Goal: Transaction & Acquisition: Book appointment/travel/reservation

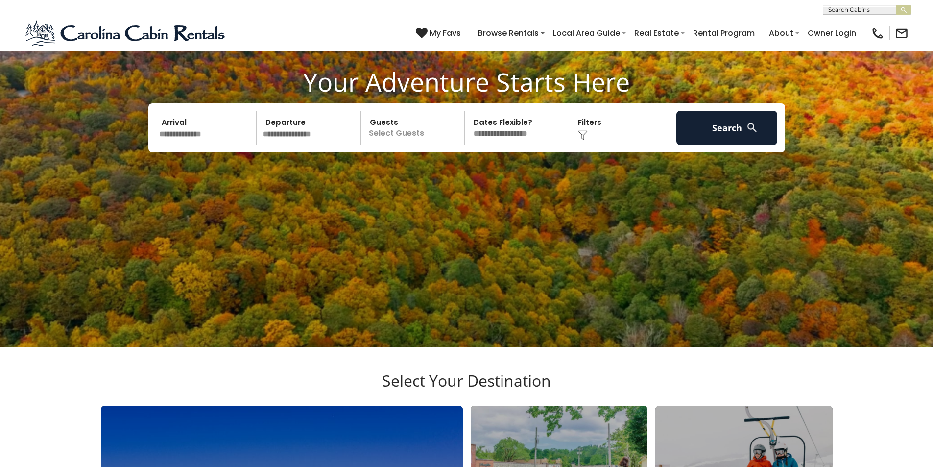
scroll to position [147, 0]
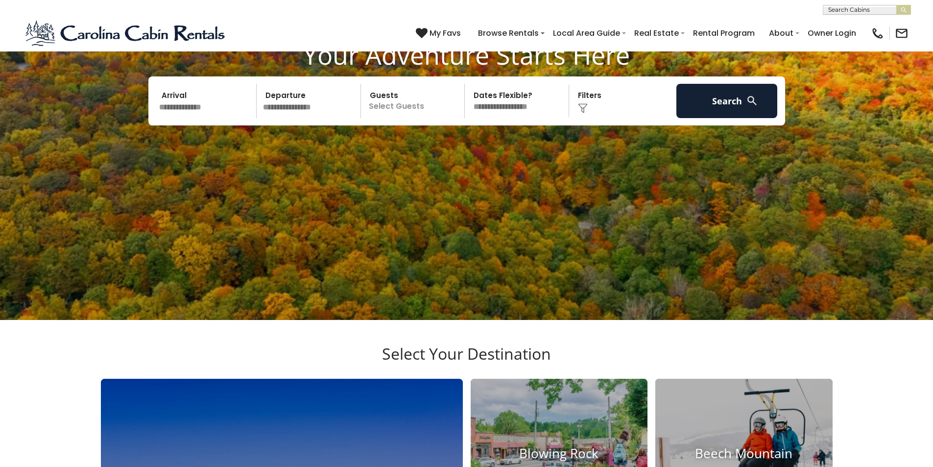
click at [208, 109] on input "text" at bounding box center [206, 101] width 101 height 34
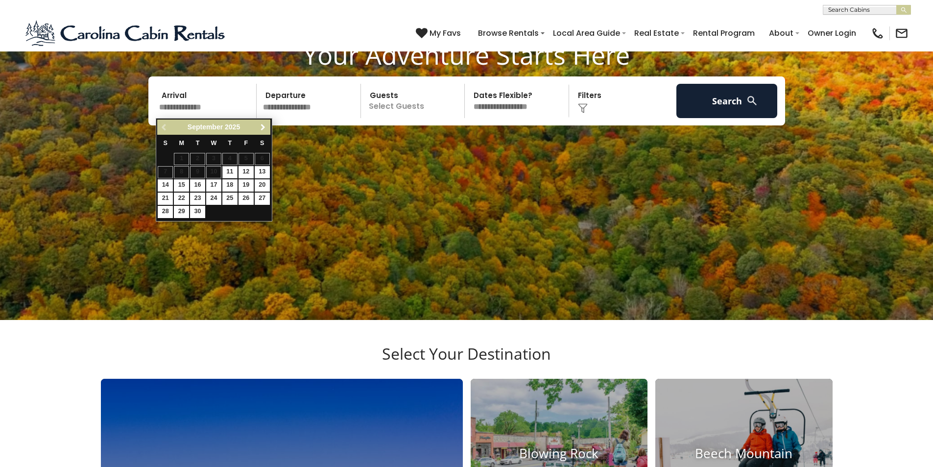
click at [267, 127] on span "Next" at bounding box center [263, 127] width 8 height 8
click at [165, 173] on link "5" at bounding box center [165, 172] width 15 height 12
type input "*******"
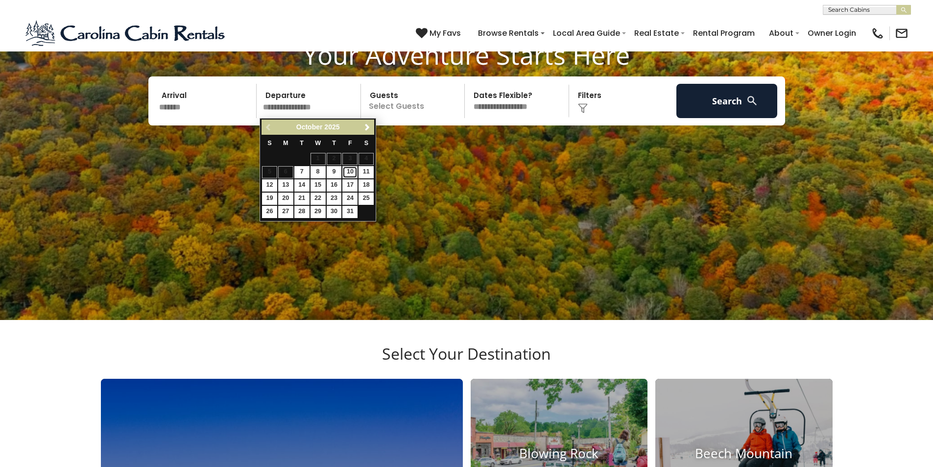
click at [351, 171] on link "10" at bounding box center [349, 172] width 15 height 12
type input "********"
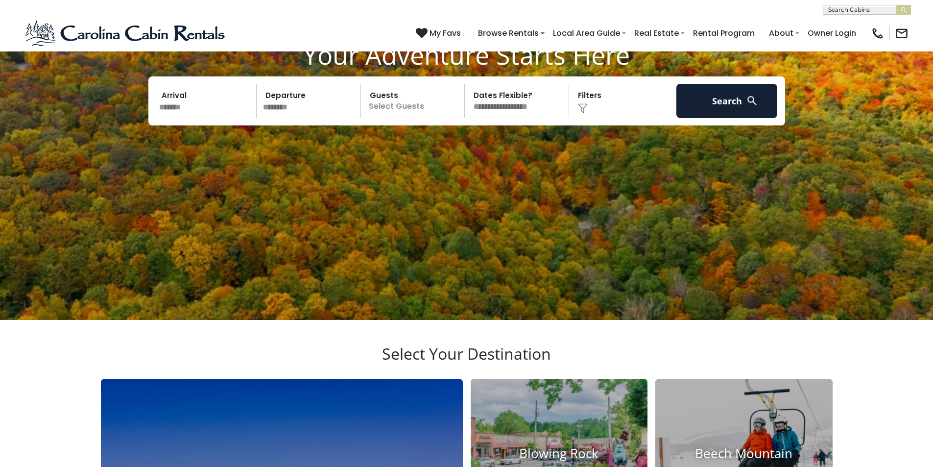
click at [408, 106] on p "Select Guests" at bounding box center [414, 101] width 101 height 34
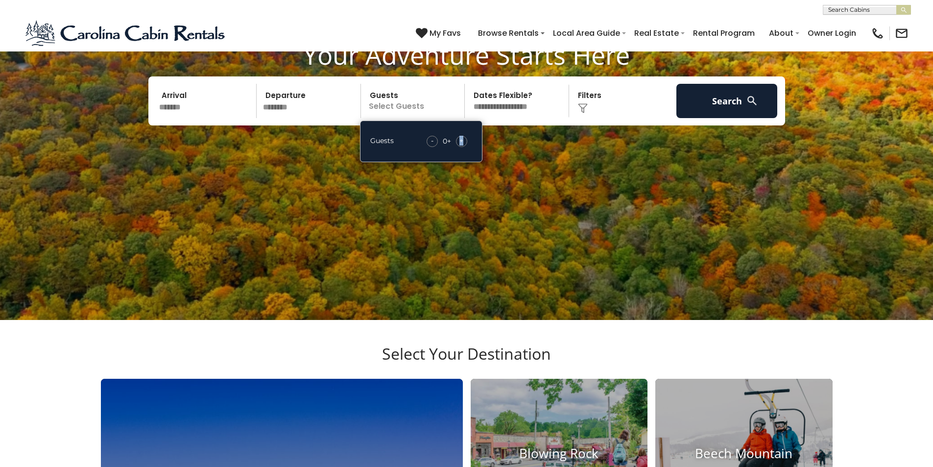
click at [462, 140] on span "+" at bounding box center [462, 141] width 4 height 10
click at [711, 98] on button "Search" at bounding box center [727, 101] width 101 height 34
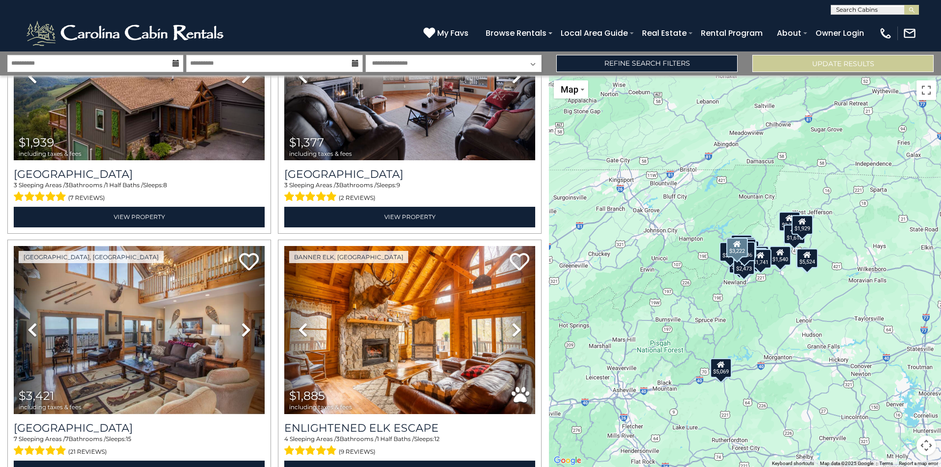
scroll to position [1176, 0]
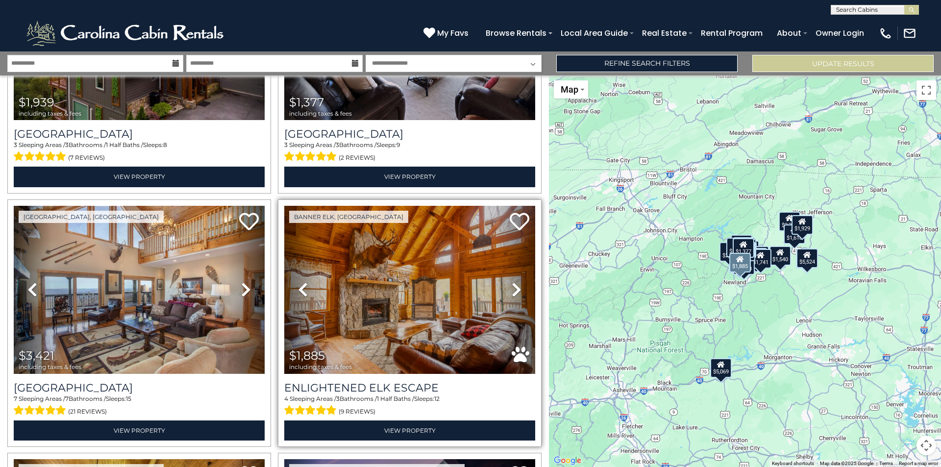
click at [514, 282] on icon at bounding box center [516, 290] width 10 height 16
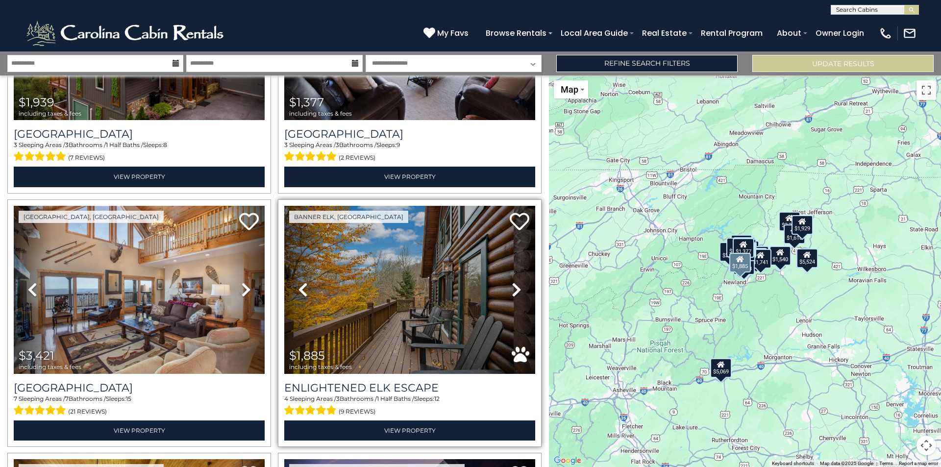
click at [514, 282] on icon at bounding box center [516, 290] width 10 height 16
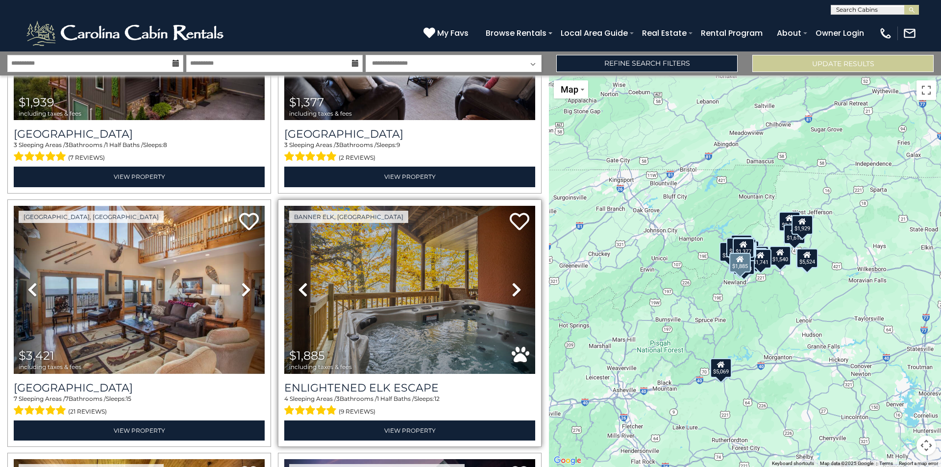
click at [514, 282] on icon at bounding box center [516, 290] width 10 height 16
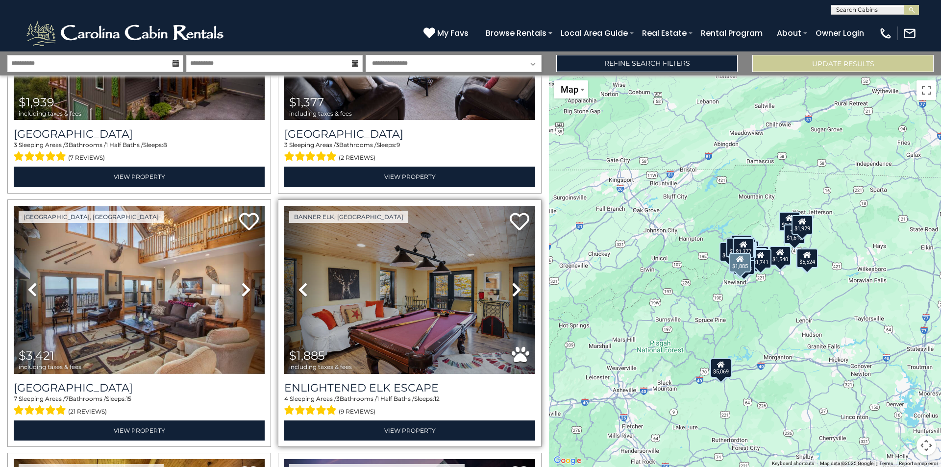
click at [514, 282] on icon at bounding box center [516, 290] width 10 height 16
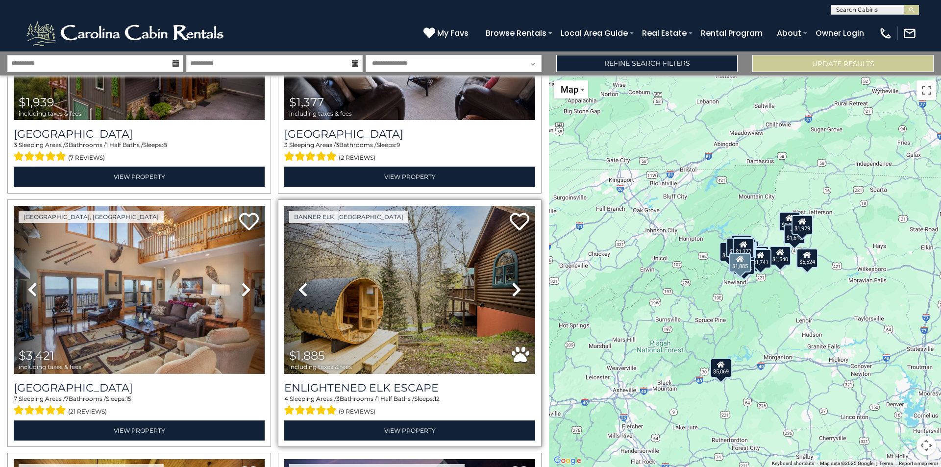
click at [514, 282] on icon at bounding box center [516, 290] width 10 height 16
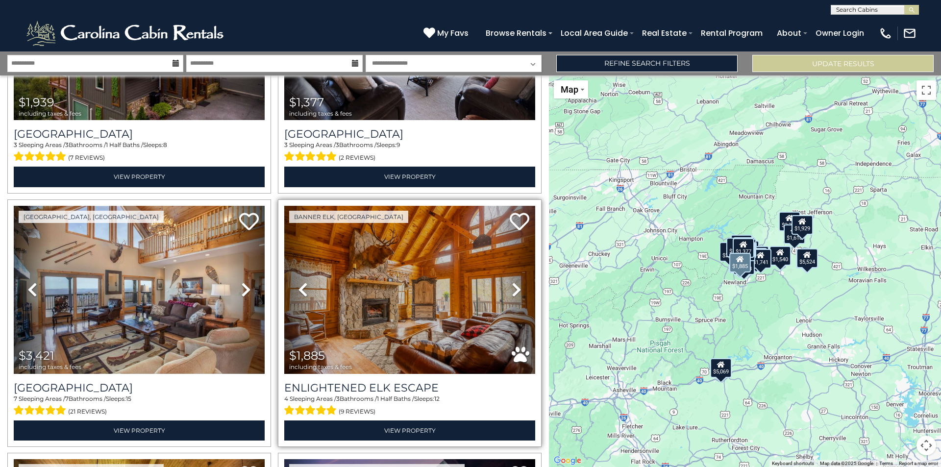
click at [514, 282] on icon at bounding box center [516, 290] width 10 height 16
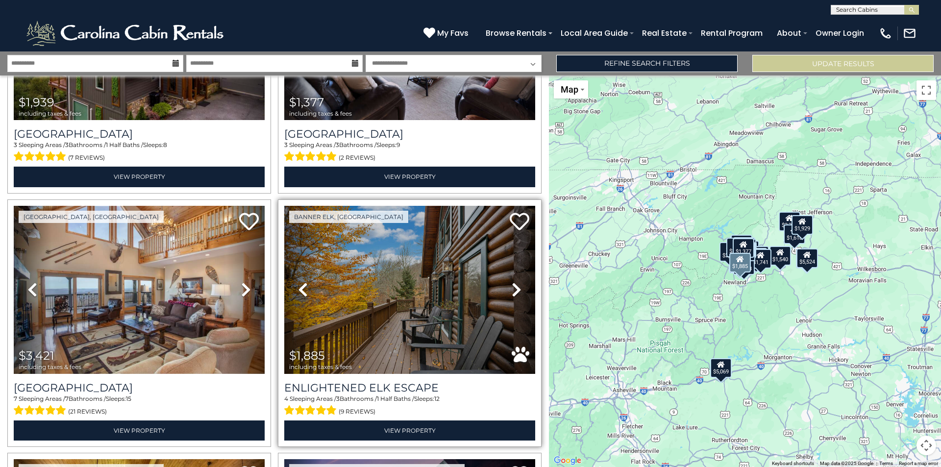
click at [514, 282] on icon at bounding box center [516, 290] width 10 height 16
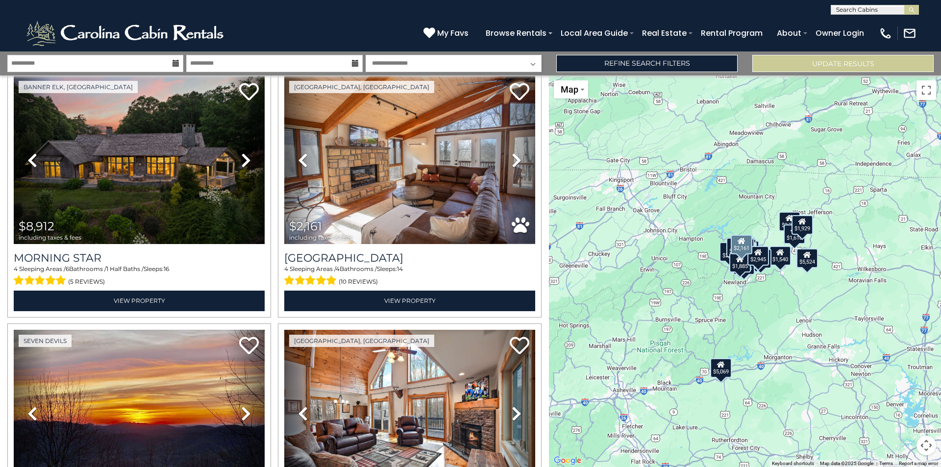
scroll to position [1813, 0]
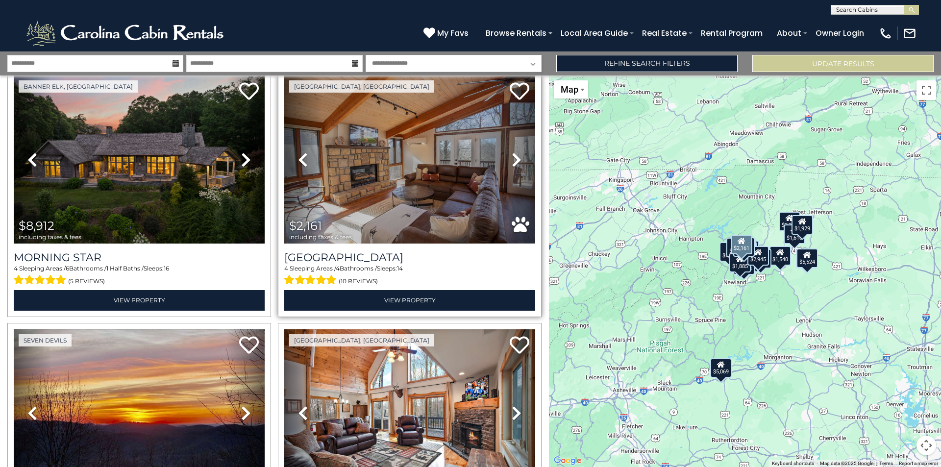
click at [511, 152] on icon at bounding box center [516, 160] width 10 height 16
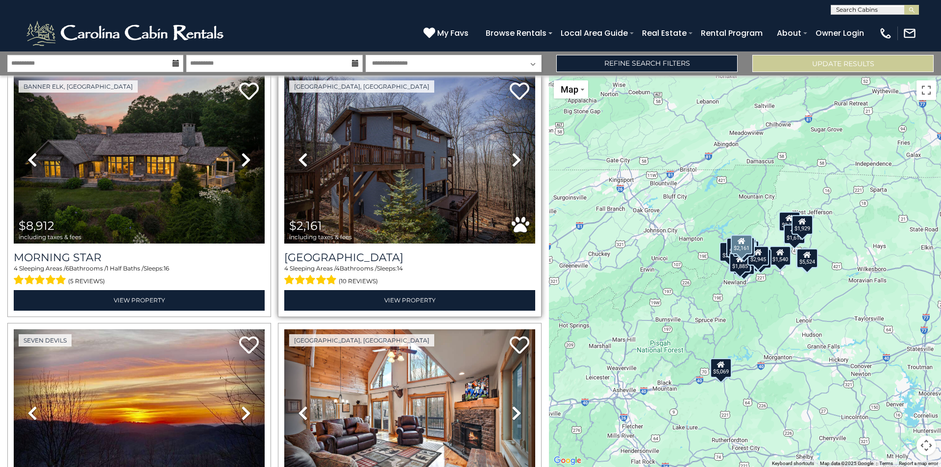
click at [511, 152] on icon at bounding box center [516, 160] width 10 height 16
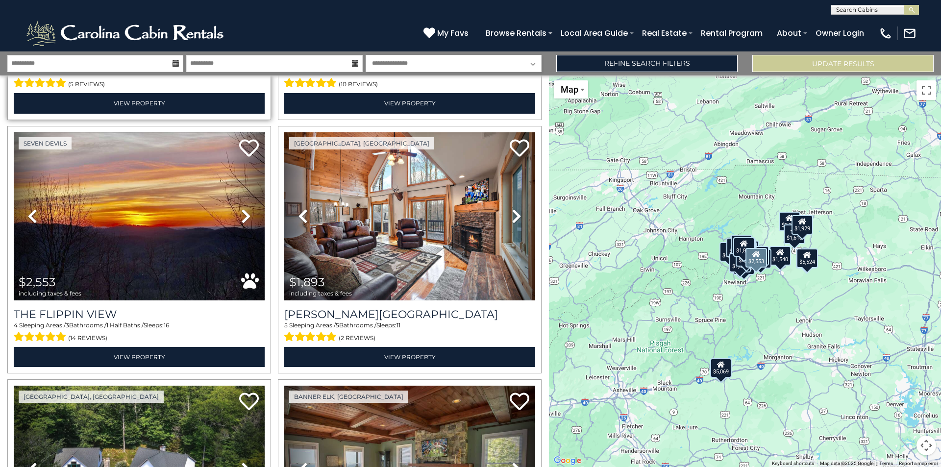
scroll to position [2009, 0]
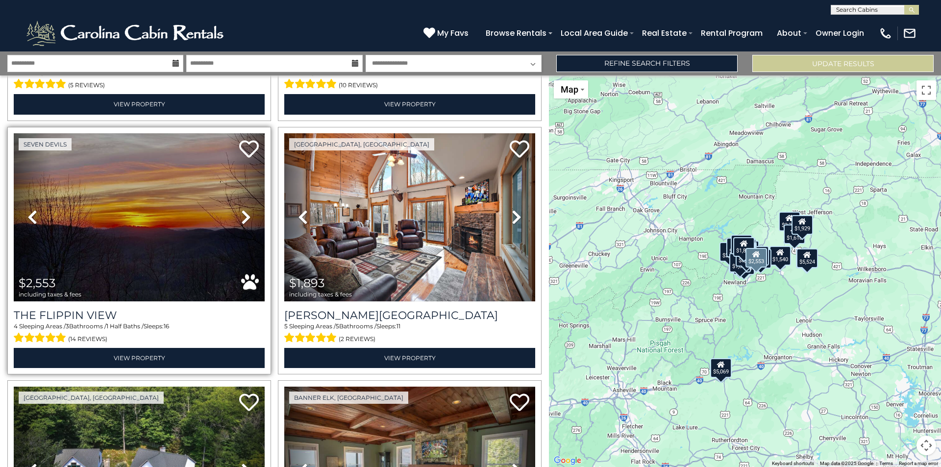
click at [244, 209] on icon at bounding box center [246, 217] width 10 height 16
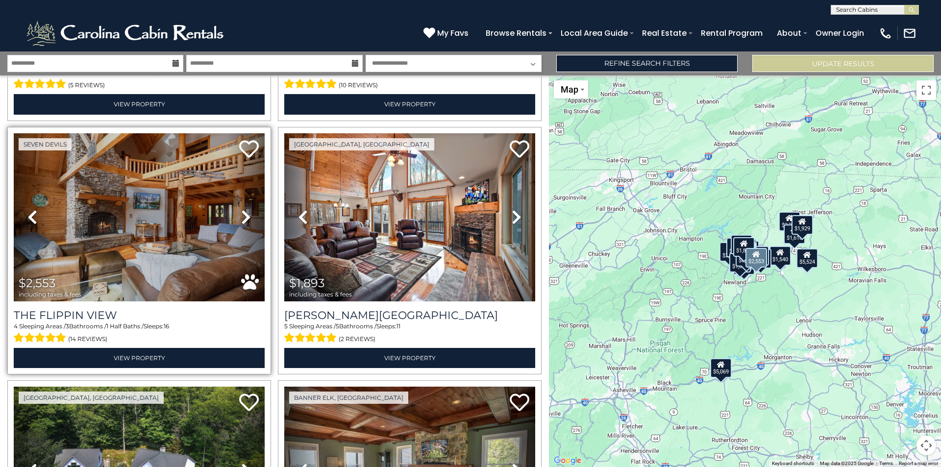
click at [244, 209] on icon at bounding box center [246, 217] width 10 height 16
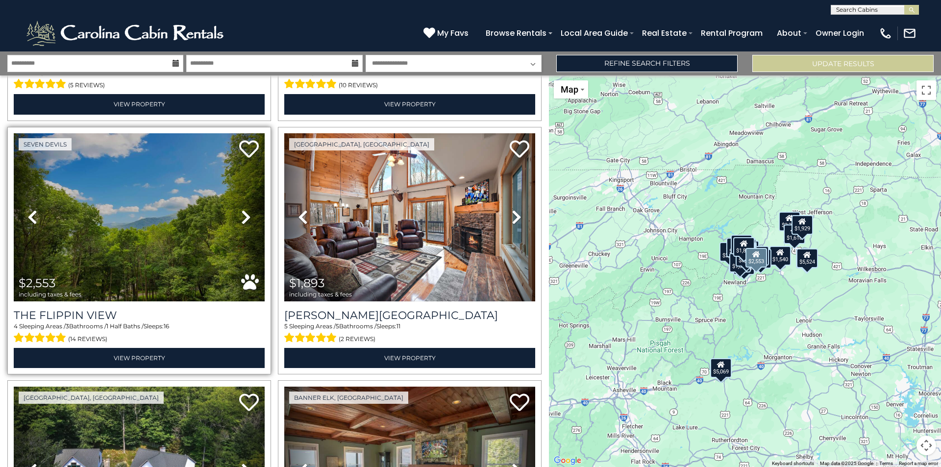
click at [244, 209] on icon at bounding box center [246, 217] width 10 height 16
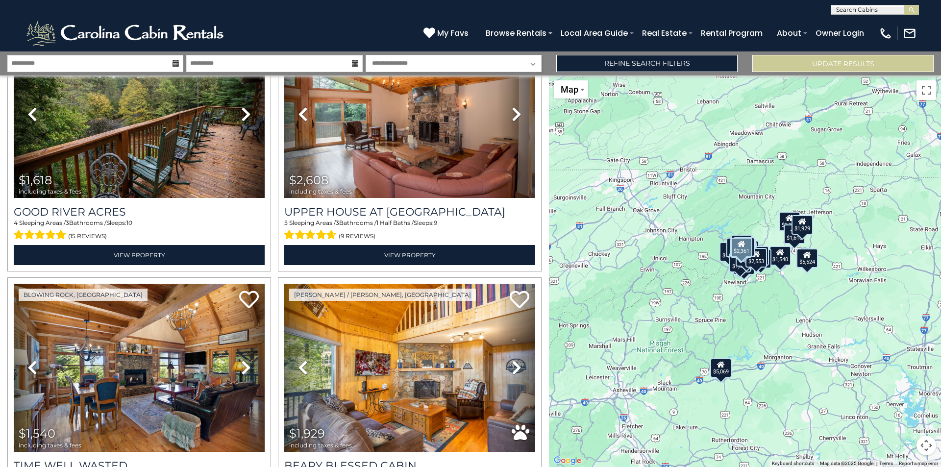
scroll to position [2988, 0]
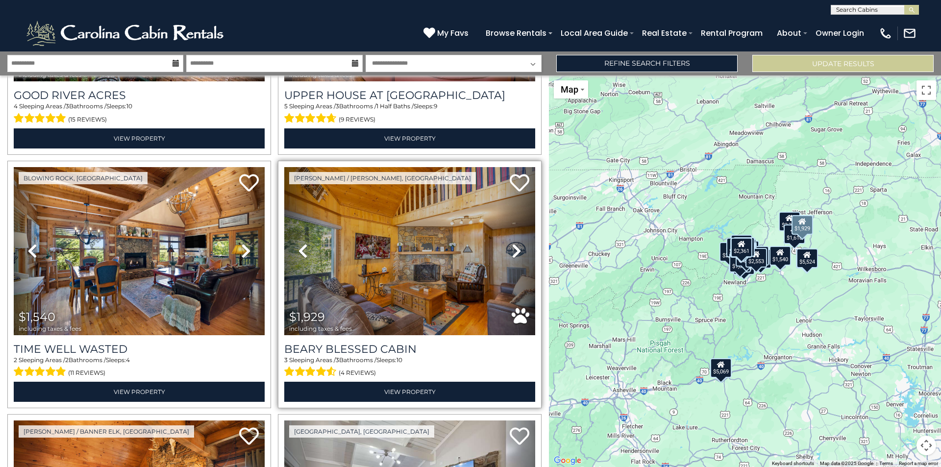
click at [512, 243] on icon at bounding box center [516, 251] width 10 height 16
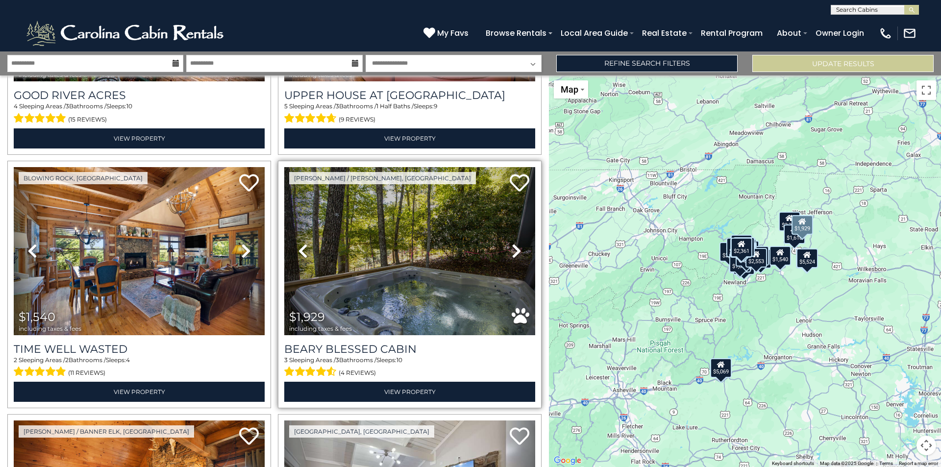
click at [512, 243] on icon at bounding box center [516, 251] width 10 height 16
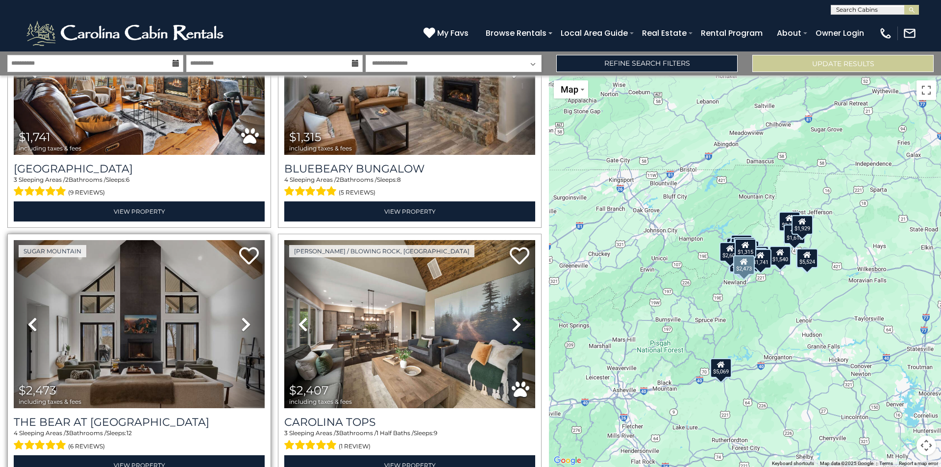
scroll to position [3472, 0]
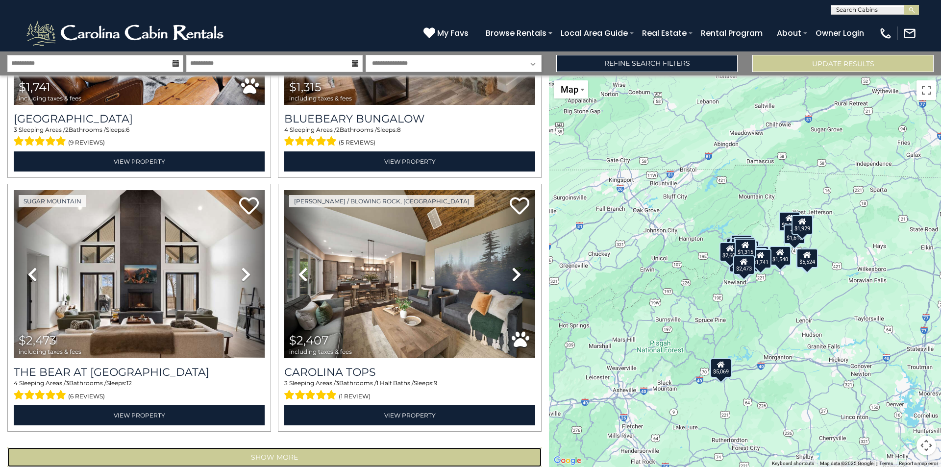
click at [197, 447] on button "Show More" at bounding box center [274, 457] width 534 height 20
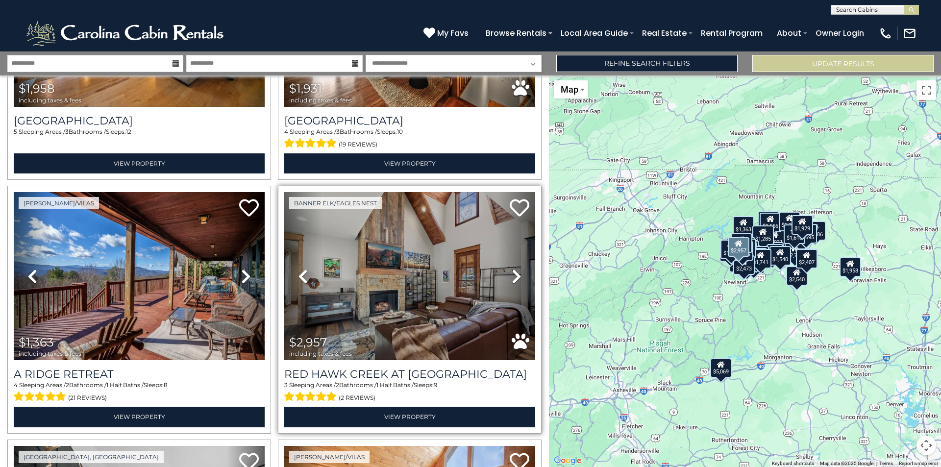
scroll to position [4746, 0]
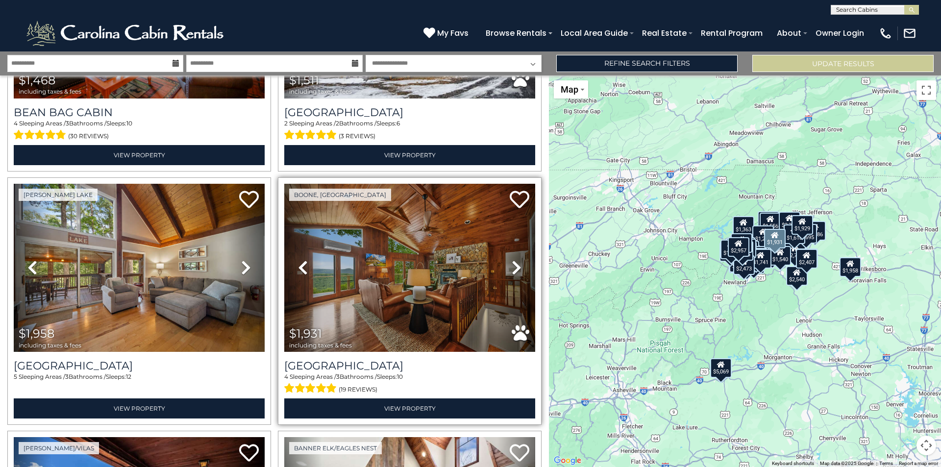
click at [516, 235] on link "Next" at bounding box center [516, 268] width 38 height 168
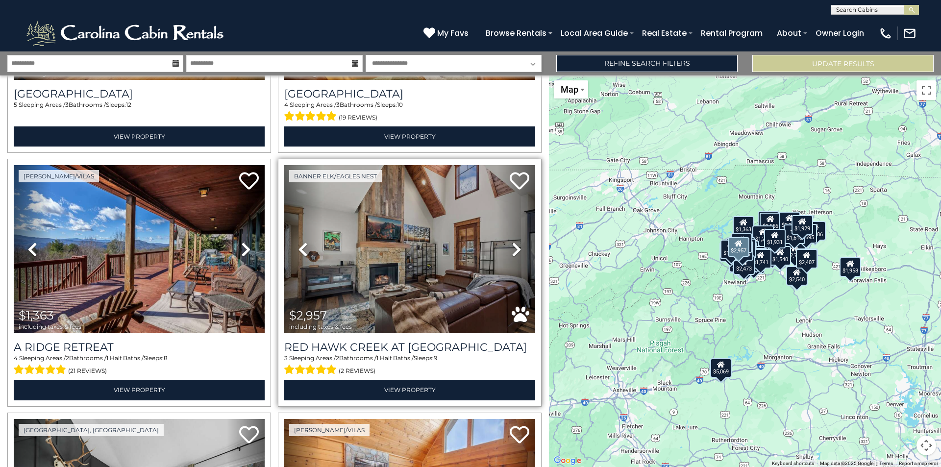
scroll to position [5040, 0]
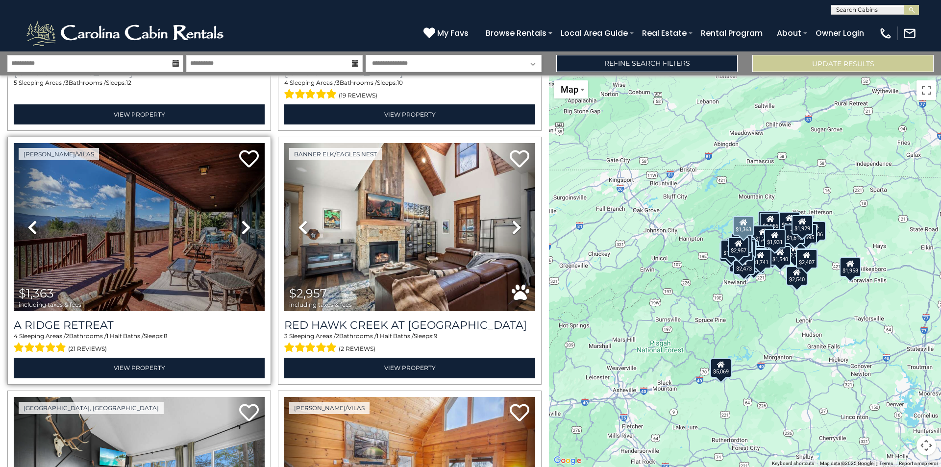
click at [244, 219] on icon at bounding box center [246, 227] width 10 height 16
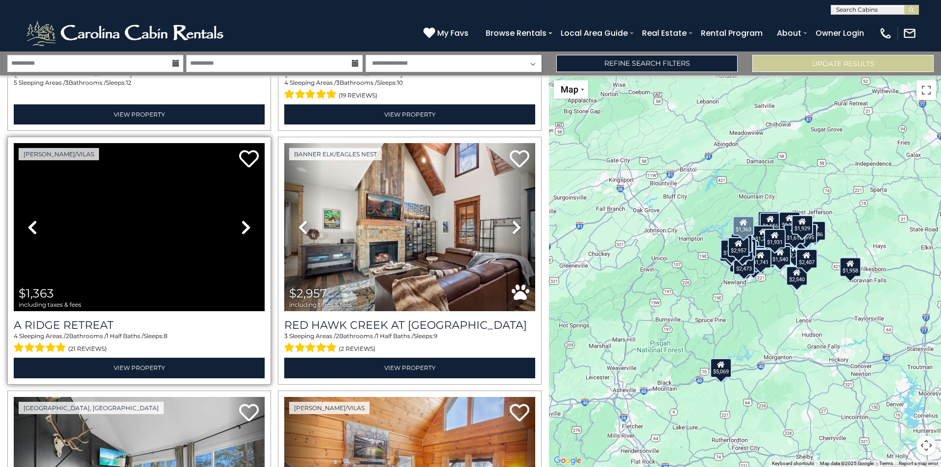
click at [244, 219] on icon at bounding box center [246, 227] width 10 height 16
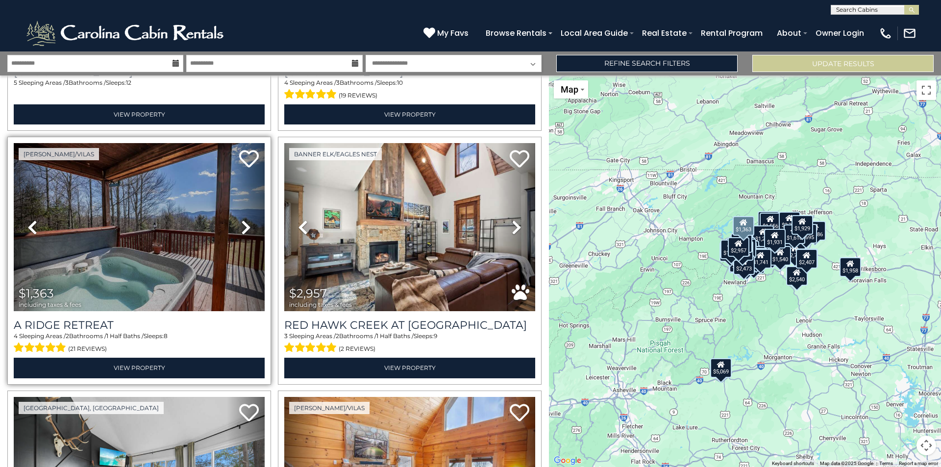
click at [244, 219] on icon at bounding box center [246, 227] width 10 height 16
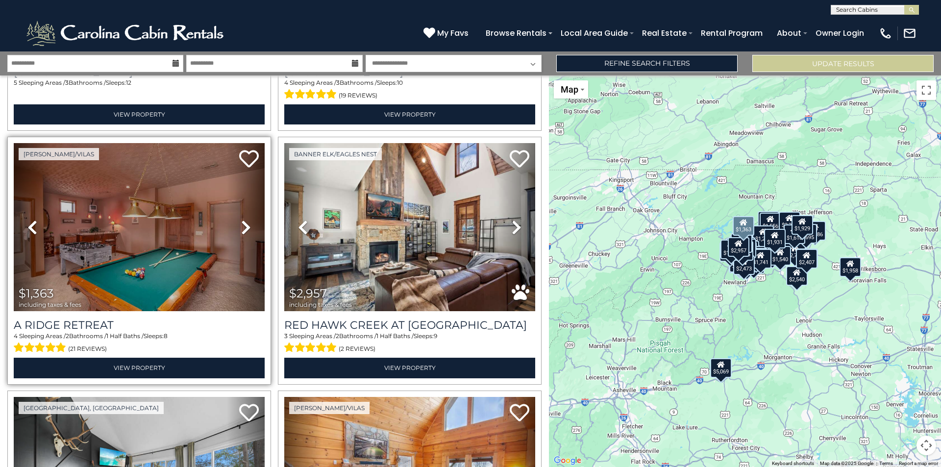
click at [244, 219] on icon at bounding box center [246, 227] width 10 height 16
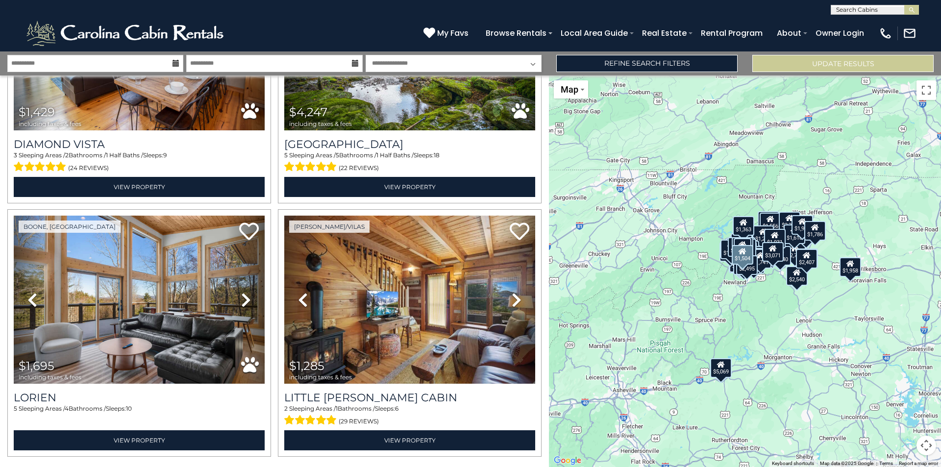
scroll to position [7249, 0]
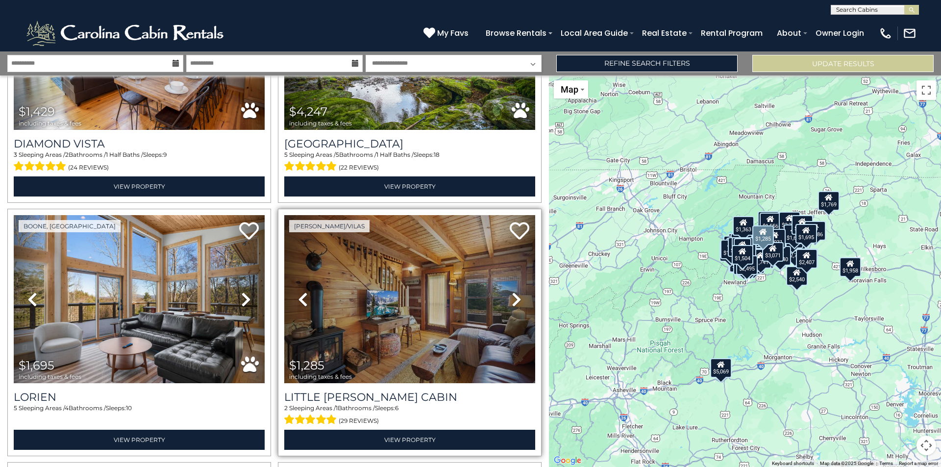
click at [511, 291] on icon at bounding box center [516, 299] width 10 height 16
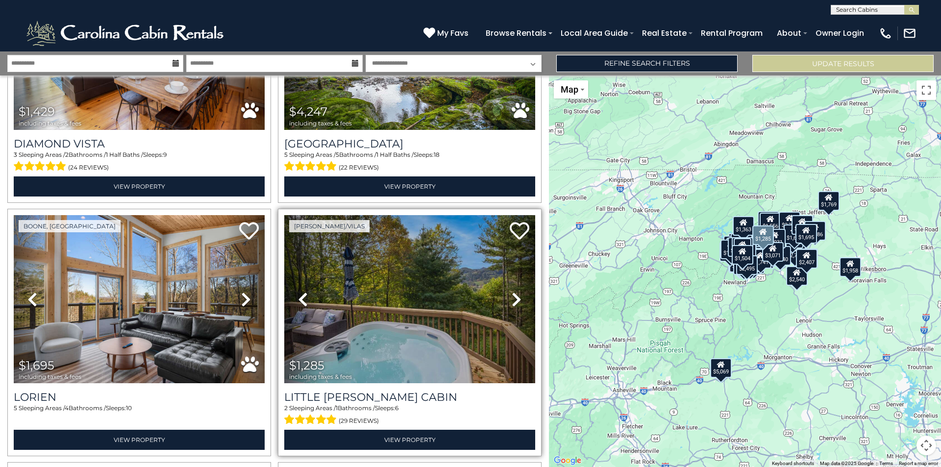
click at [511, 291] on icon at bounding box center [516, 299] width 10 height 16
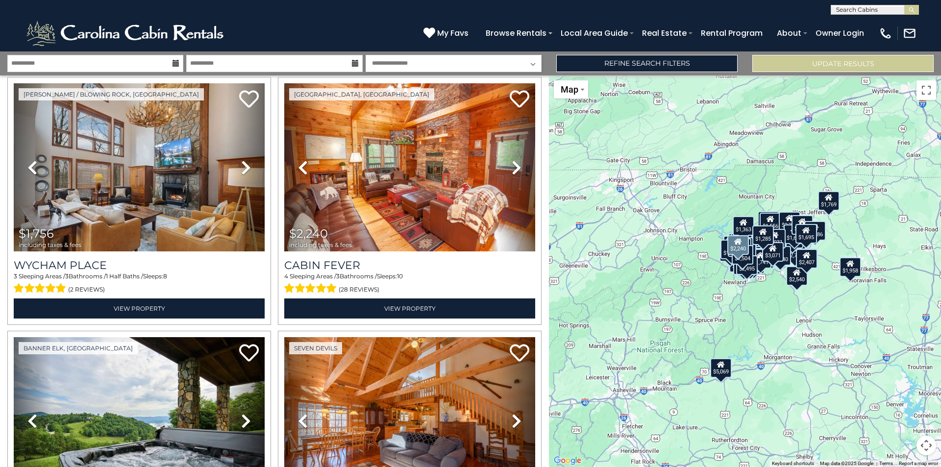
scroll to position [7689, 0]
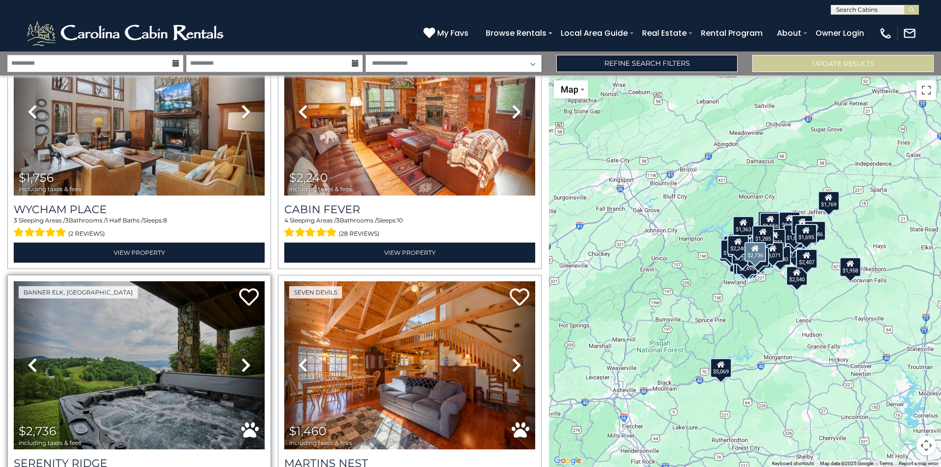
click at [241, 357] on icon at bounding box center [246, 365] width 10 height 16
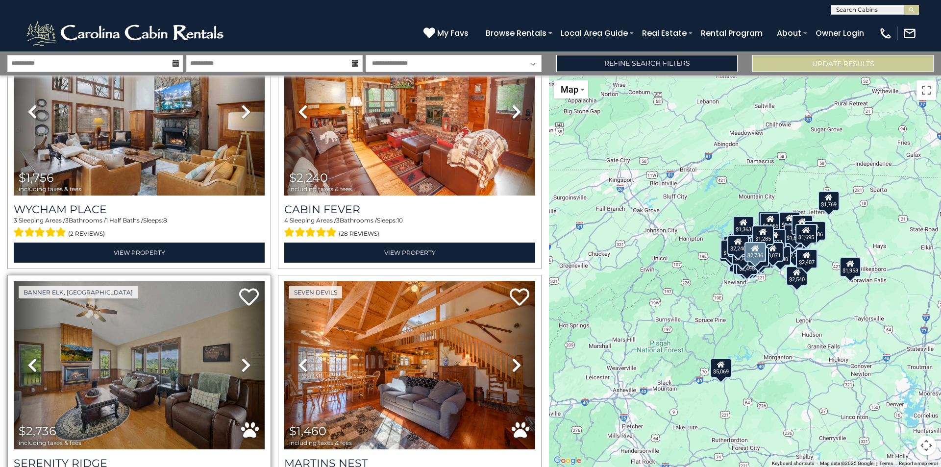
click at [241, 357] on icon at bounding box center [246, 365] width 10 height 16
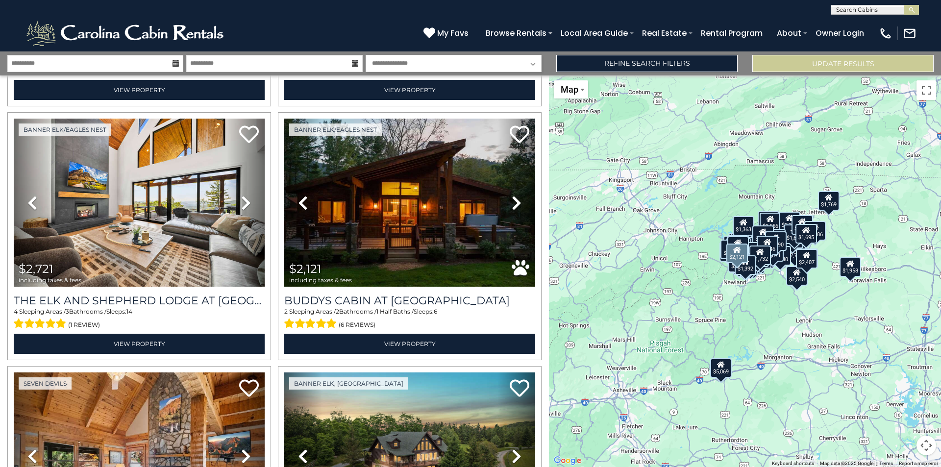
scroll to position [11026, 0]
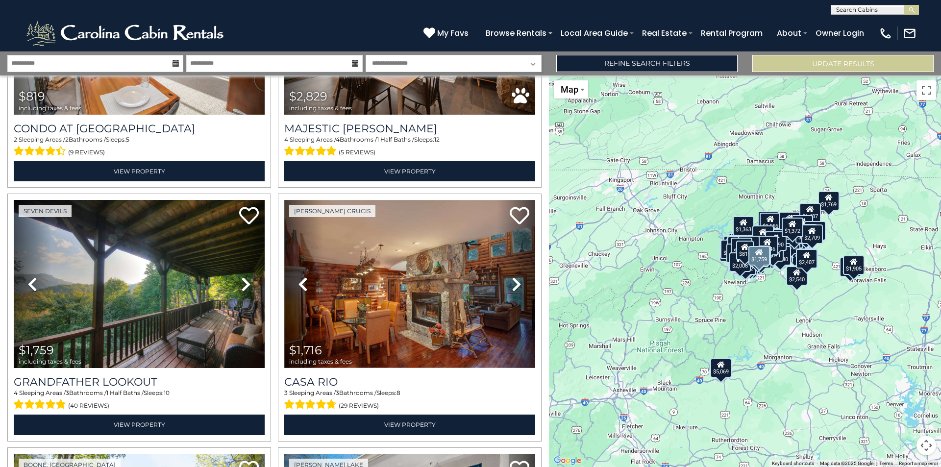
scroll to position [12348, 0]
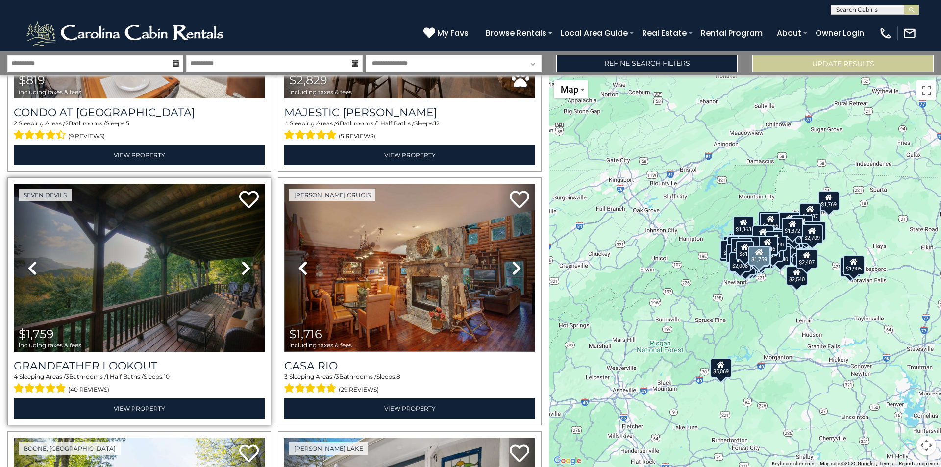
click at [241, 260] on icon at bounding box center [246, 268] width 10 height 16
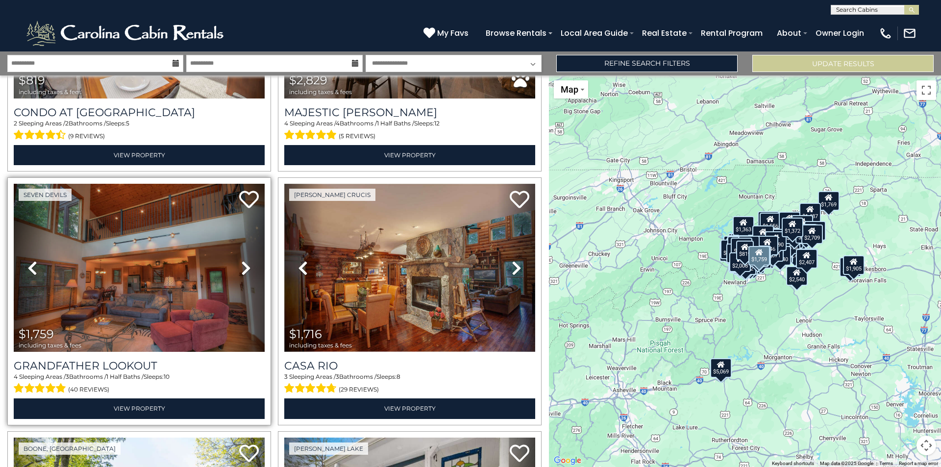
click at [241, 260] on icon at bounding box center [246, 268] width 10 height 16
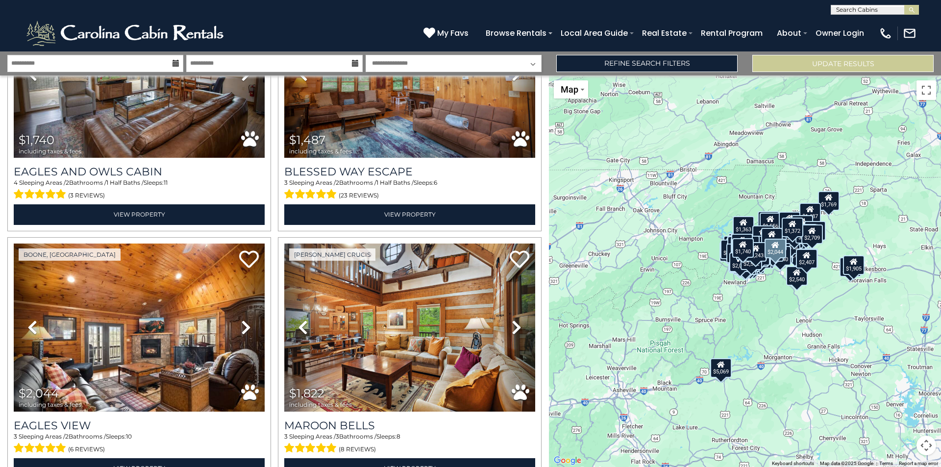
scroll to position [14308, 0]
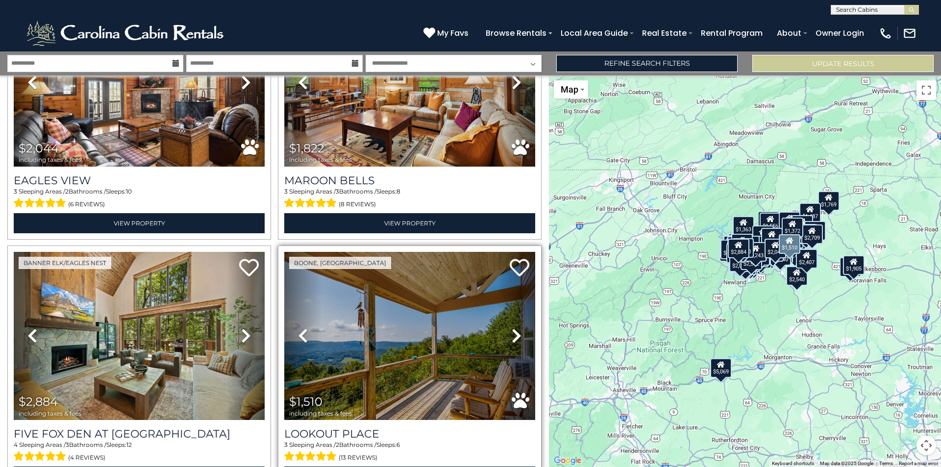
click at [515, 328] on icon at bounding box center [516, 336] width 10 height 16
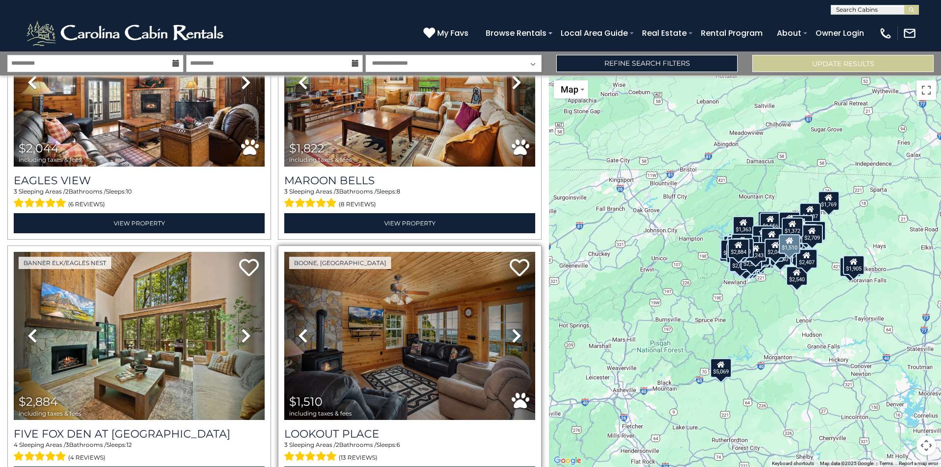
click at [515, 328] on icon at bounding box center [516, 336] width 10 height 16
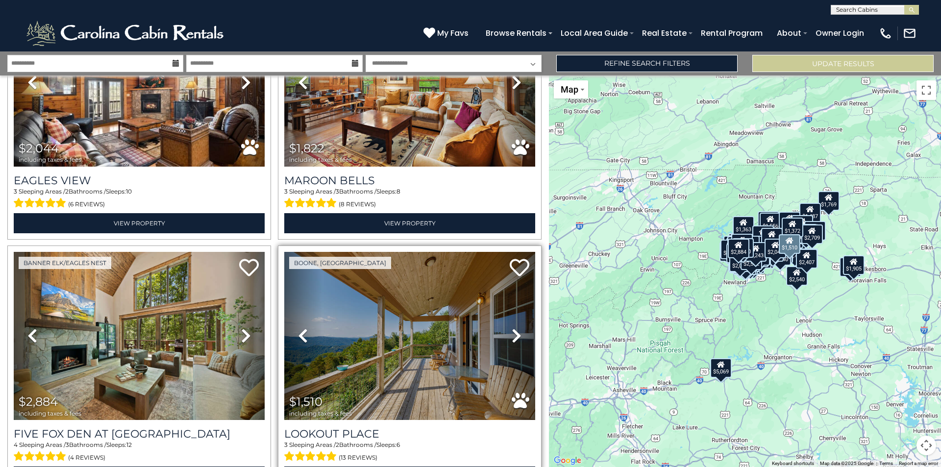
click at [512, 328] on icon at bounding box center [516, 336] width 10 height 16
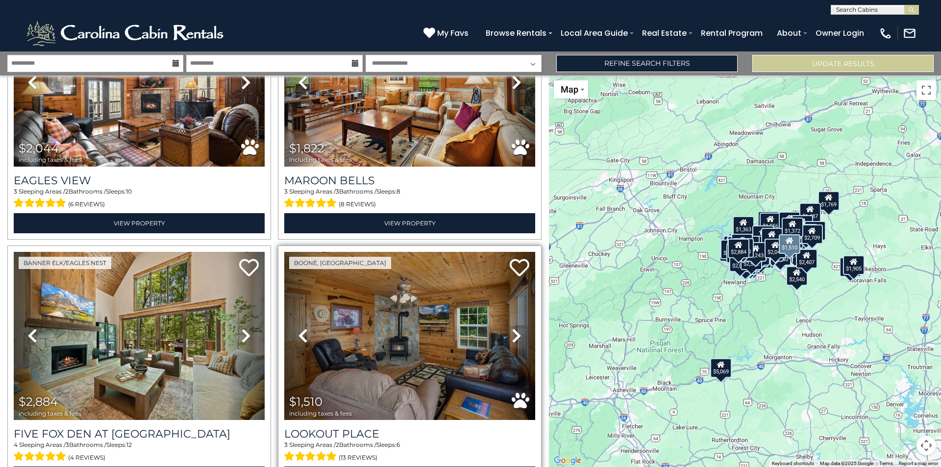
click at [512, 328] on icon at bounding box center [516, 336] width 10 height 16
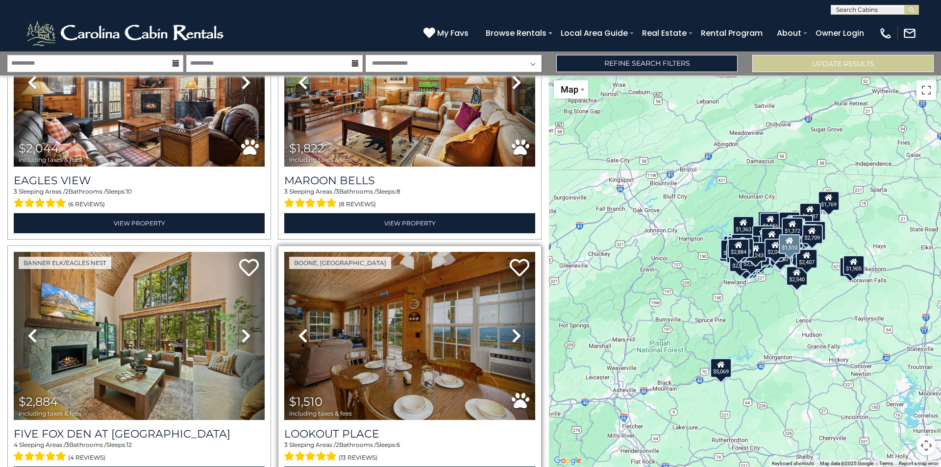
click at [512, 328] on icon at bounding box center [516, 336] width 10 height 16
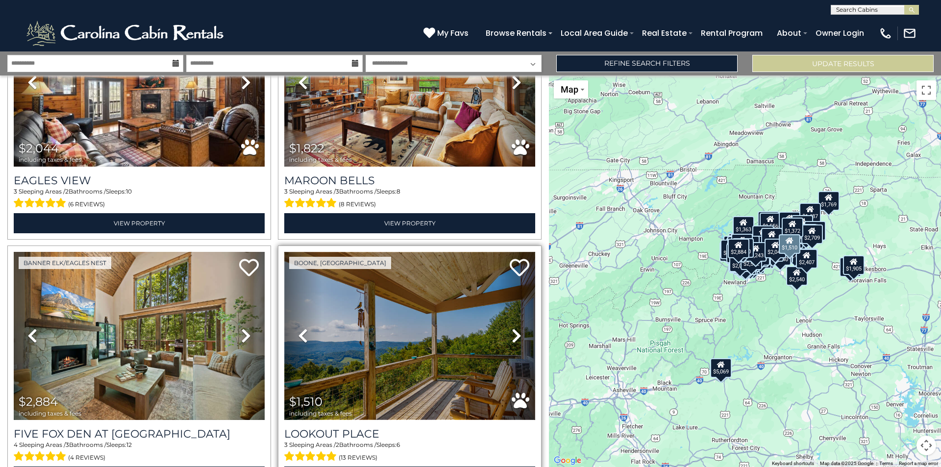
click at [461, 257] on img at bounding box center [409, 336] width 251 height 168
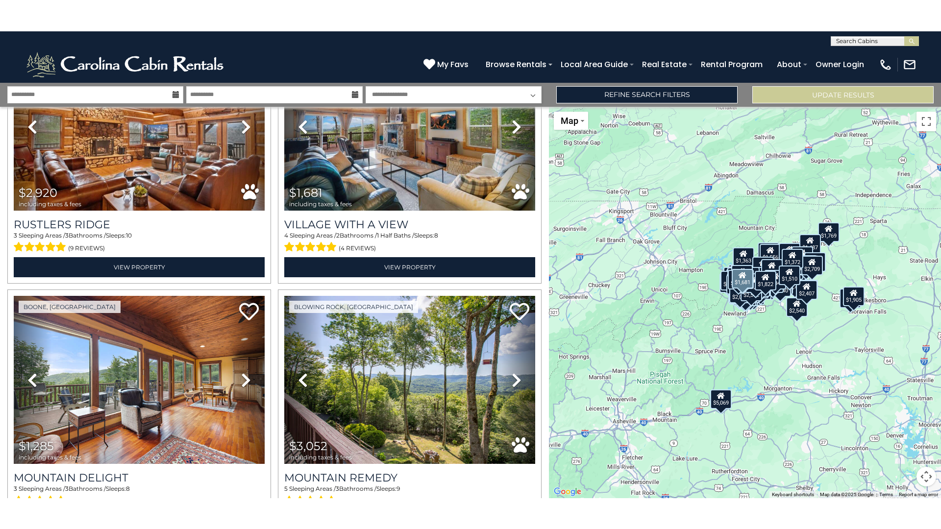
scroll to position [14802, 0]
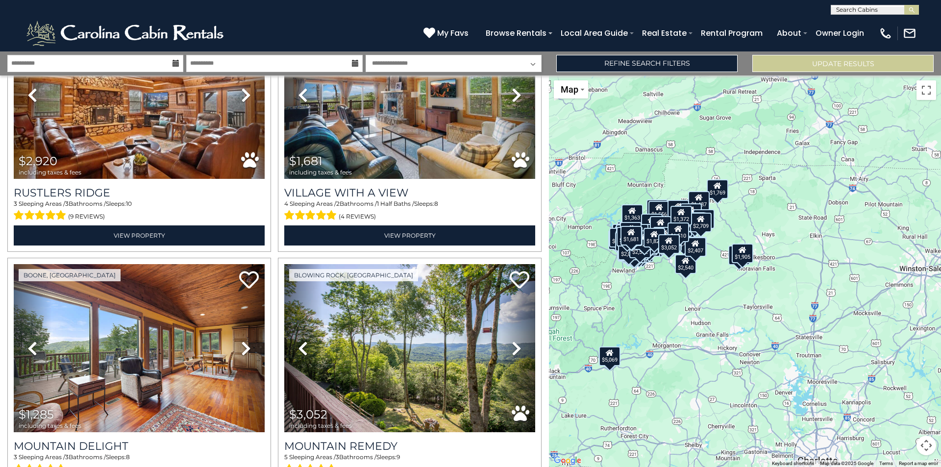
drag, startPoint x: 827, startPoint y: 317, endPoint x: 715, endPoint y: 305, distance: 112.9
click at [715, 305] on div "$5,432 $5,524 $2,245 $2,236 $5,069 $3,222 $4,396 $1,504 $1,939 $1,377 $3,421 $1…" at bounding box center [745, 270] width 392 height 391
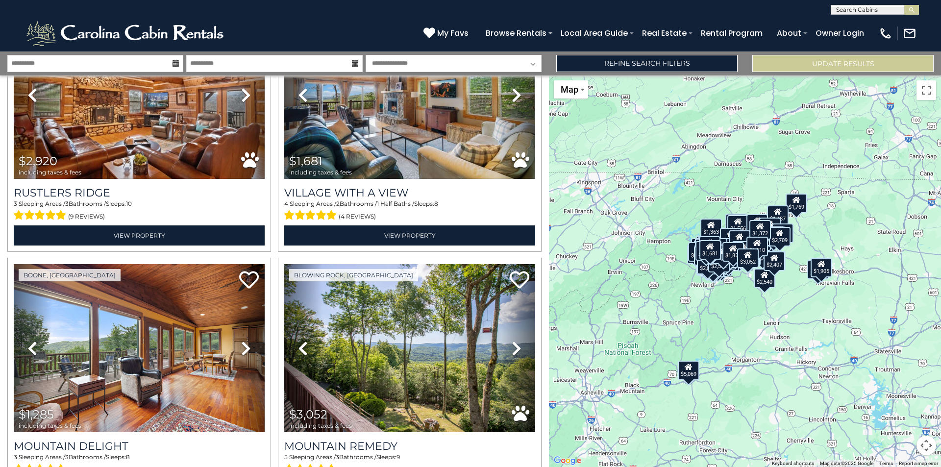
drag, startPoint x: 718, startPoint y: 296, endPoint x: 800, endPoint y: 310, distance: 83.0
click at [800, 310] on div "$5,432 $5,524 $2,245 $2,236 $5,069 $3,222 $4,396 $1,504 $1,939 $1,377 $3,421 $1…" at bounding box center [745, 270] width 392 height 391
click at [926, 94] on button "Toggle fullscreen view" at bounding box center [926, 90] width 20 height 20
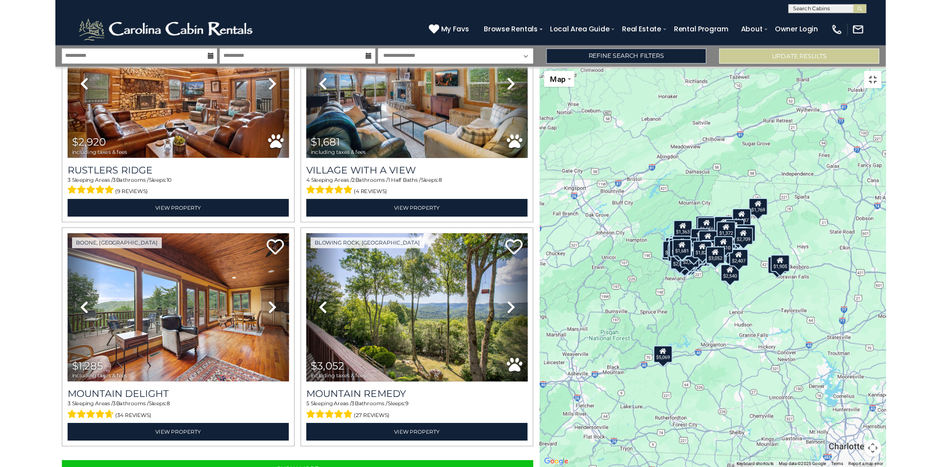
scroll to position [14740, 0]
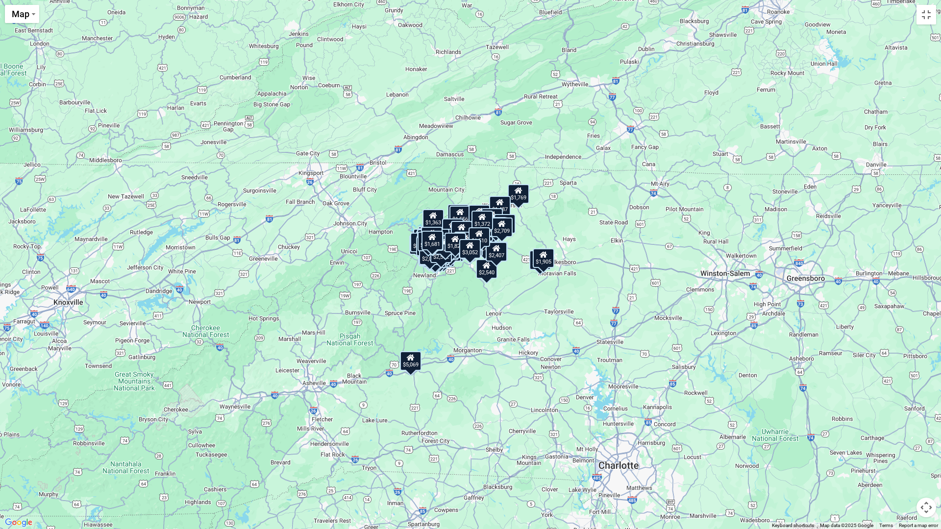
drag, startPoint x: 720, startPoint y: 230, endPoint x: 715, endPoint y: 229, distance: 5.0
click at [715, 229] on div "$5,432 $5,524 $2,245 $2,236 $5,069 $3,222 $4,396 $1,504 $1,939 $1,377 $3,421 $1…" at bounding box center [470, 264] width 941 height 529
click at [925, 15] on button "Toggle fullscreen view" at bounding box center [926, 15] width 20 height 20
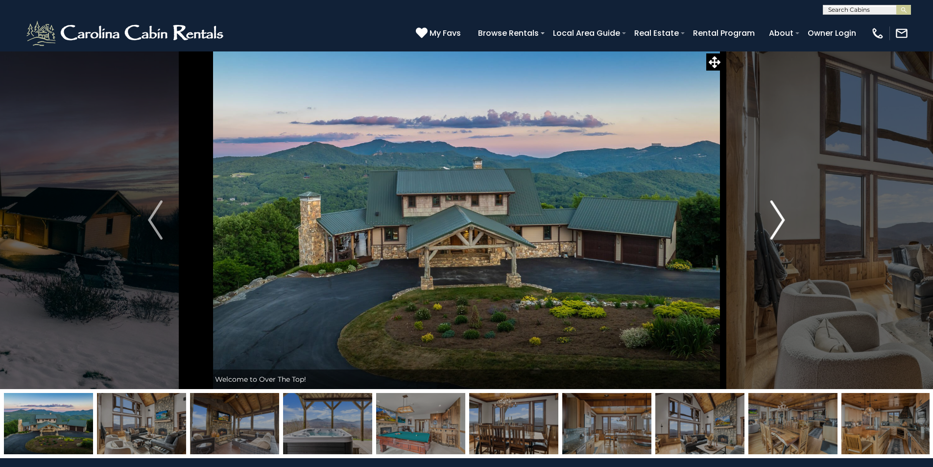
click at [771, 220] on img "Next" at bounding box center [778, 219] width 15 height 39
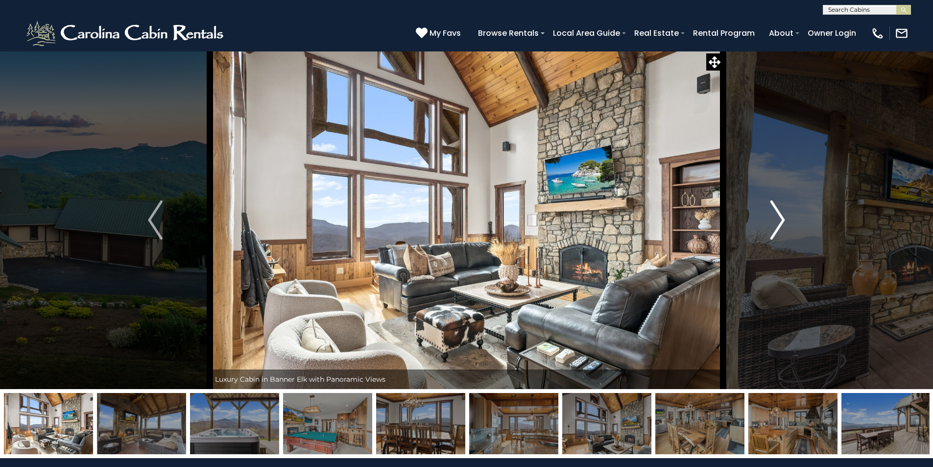
click at [771, 220] on img "Next" at bounding box center [778, 219] width 15 height 39
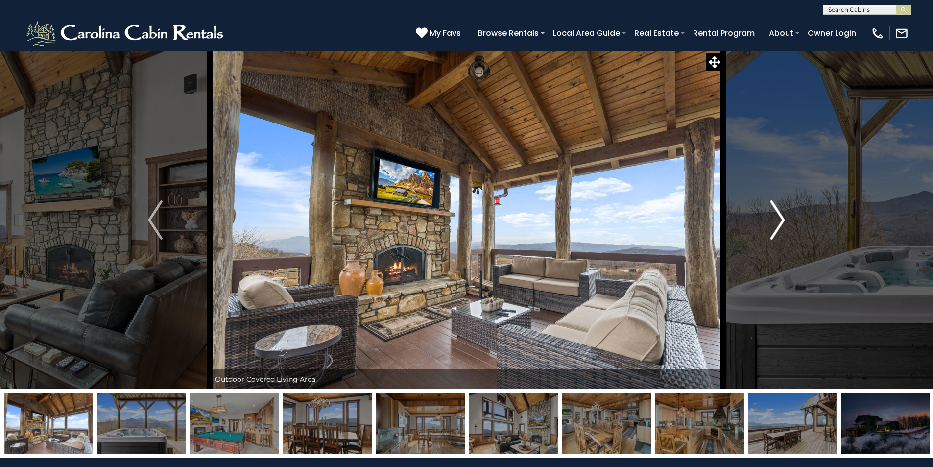
click at [771, 220] on img "Next" at bounding box center [778, 219] width 15 height 39
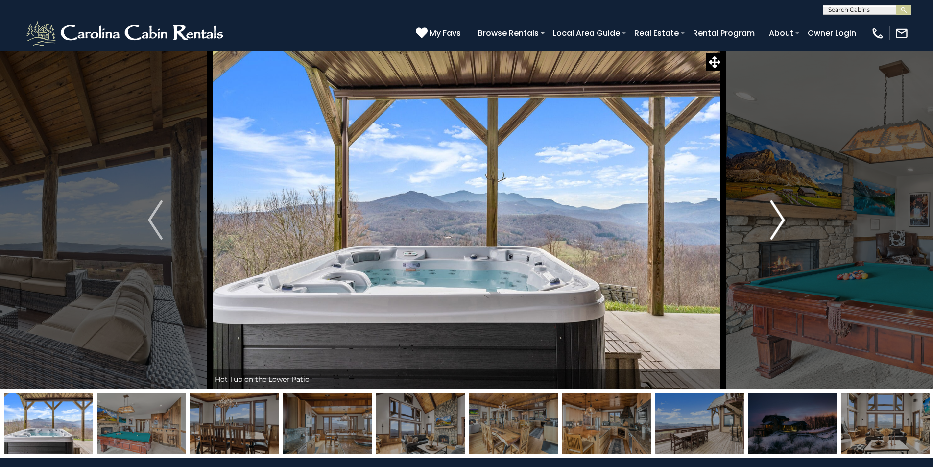
click at [771, 220] on img "Next" at bounding box center [778, 219] width 15 height 39
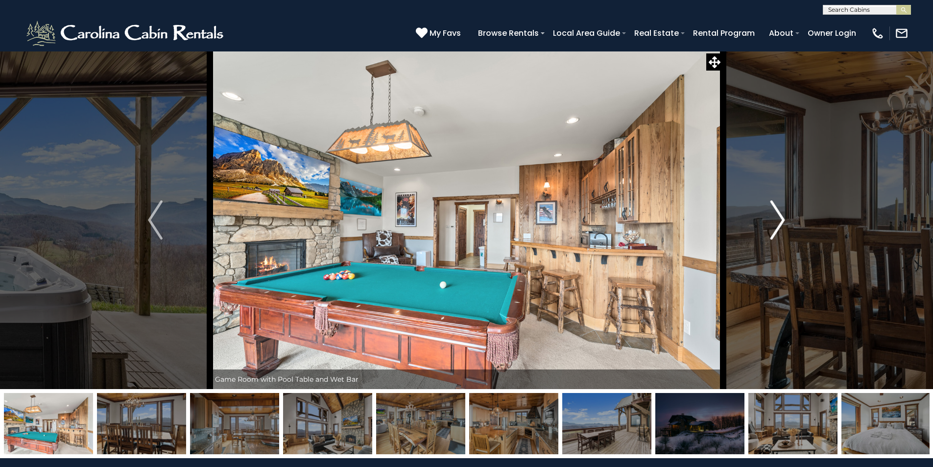
click at [771, 220] on img "Next" at bounding box center [778, 219] width 15 height 39
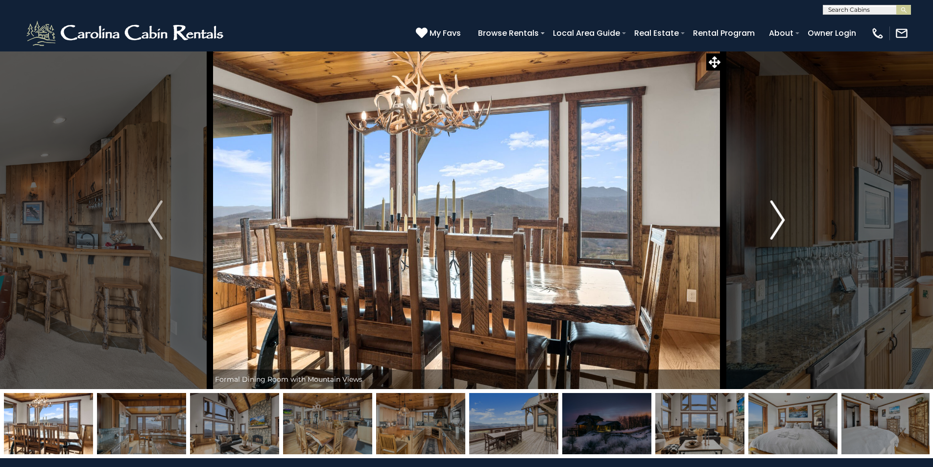
click at [771, 220] on img "Next" at bounding box center [778, 219] width 15 height 39
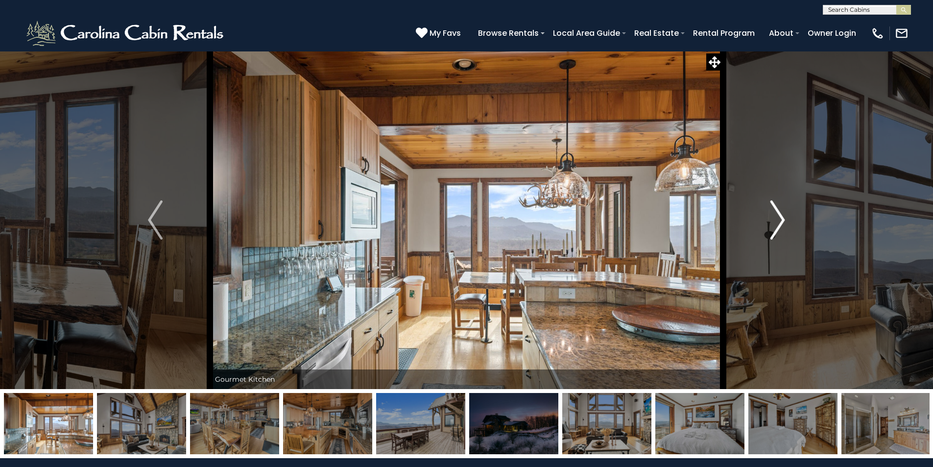
click at [771, 220] on img "Next" at bounding box center [778, 219] width 15 height 39
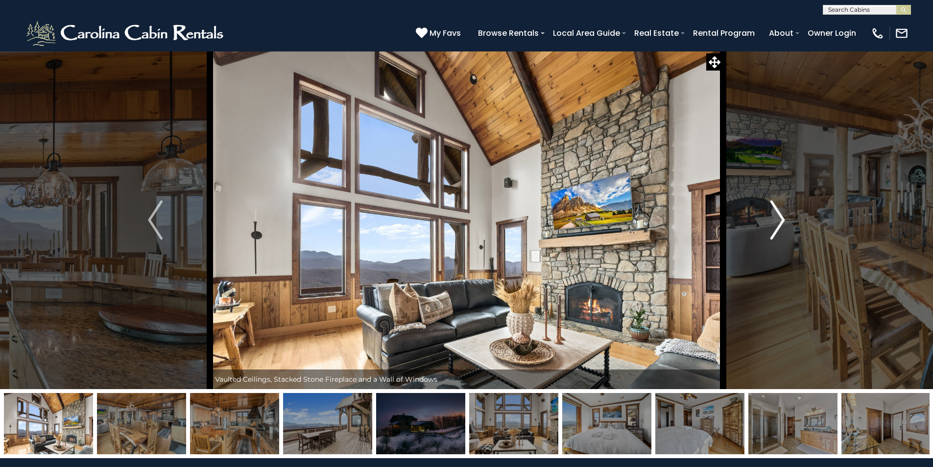
click at [771, 220] on img "Next" at bounding box center [778, 219] width 15 height 39
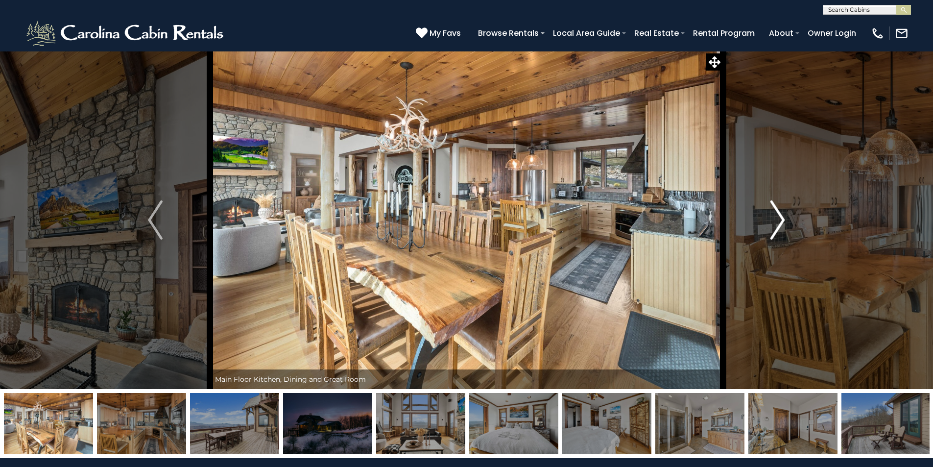
click at [771, 220] on img "Next" at bounding box center [778, 219] width 15 height 39
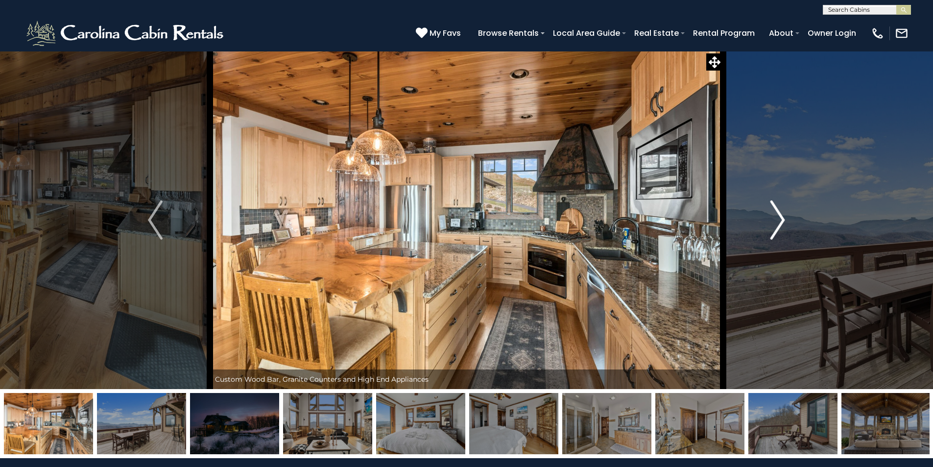
click at [771, 220] on img "Next" at bounding box center [778, 219] width 15 height 39
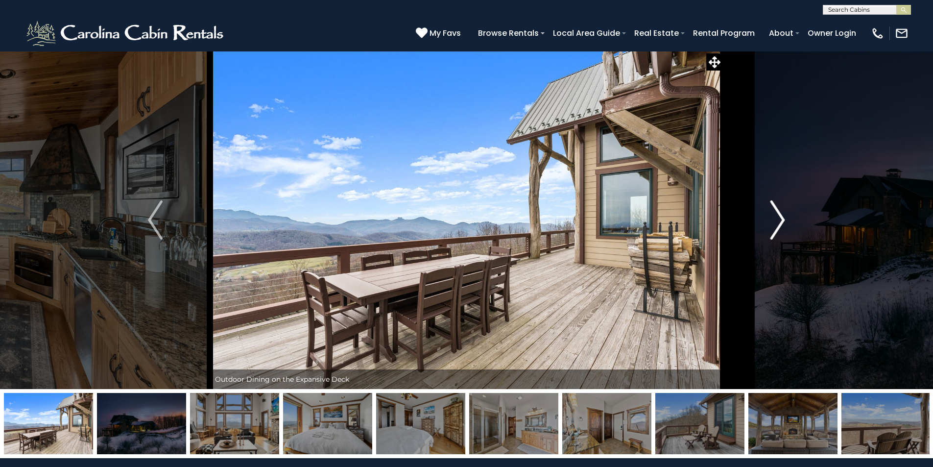
click at [771, 220] on img "Next" at bounding box center [778, 219] width 15 height 39
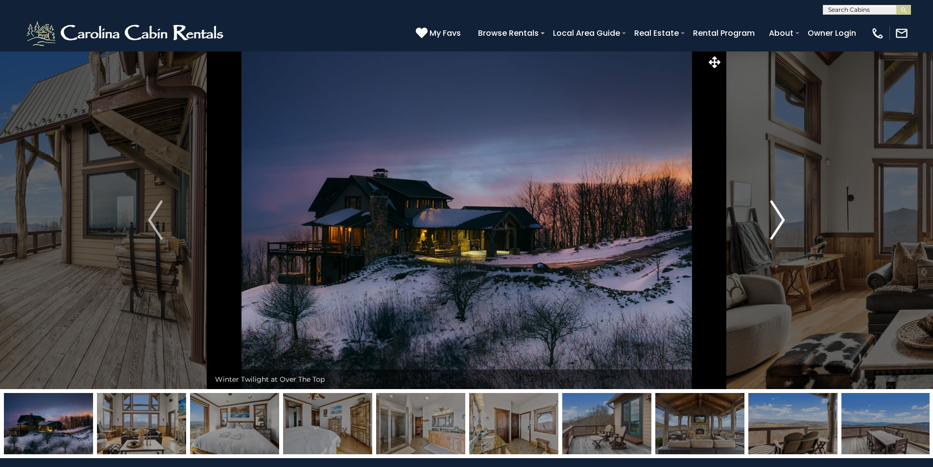
click at [771, 220] on img "Next" at bounding box center [778, 219] width 15 height 39
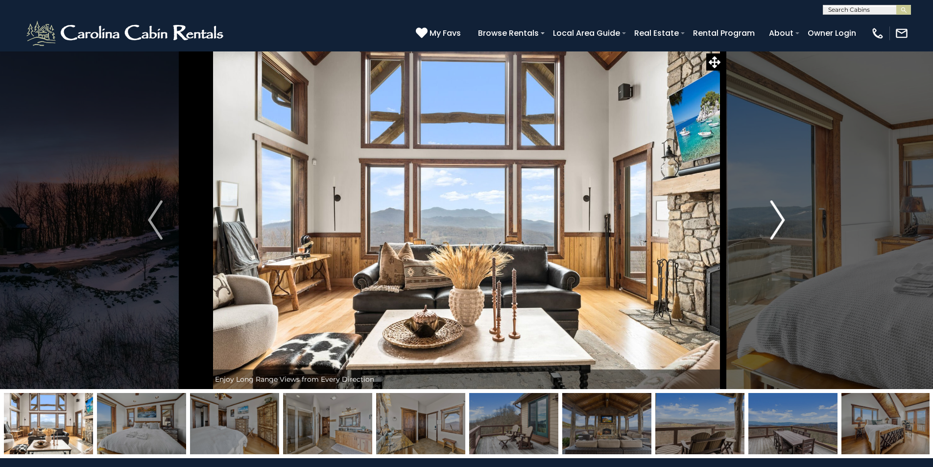
click at [770, 218] on button "Next" at bounding box center [777, 220] width 109 height 338
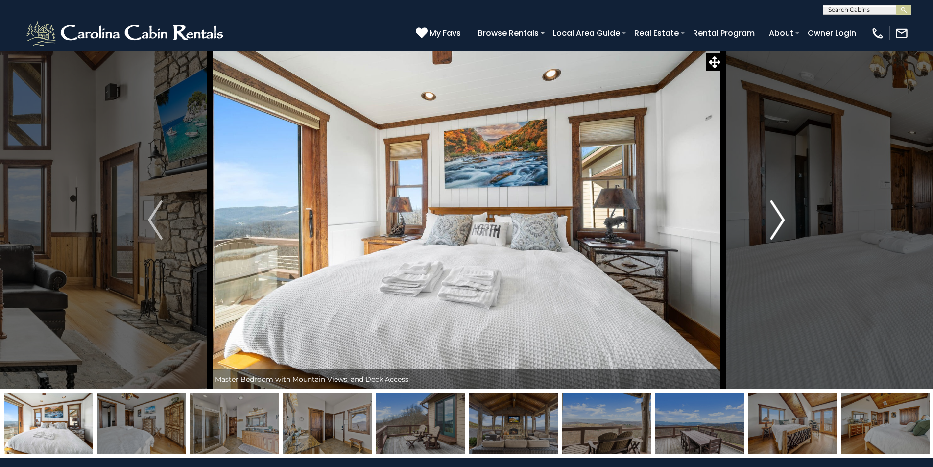
click at [770, 218] on button "Next" at bounding box center [777, 220] width 109 height 338
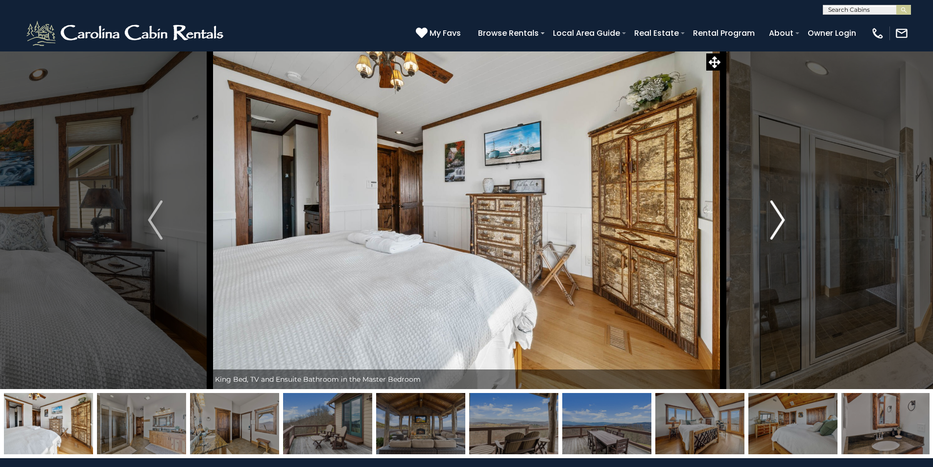
click at [770, 218] on button "Next" at bounding box center [777, 220] width 109 height 338
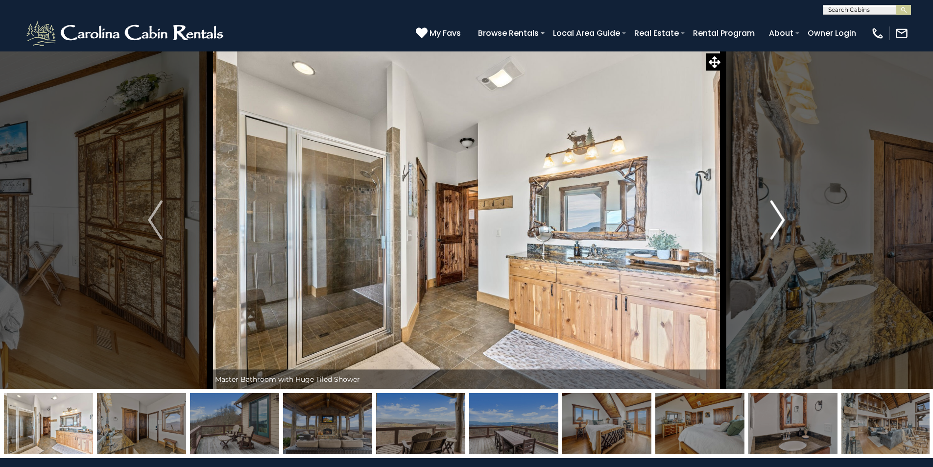
click at [770, 218] on button "Next" at bounding box center [777, 220] width 109 height 338
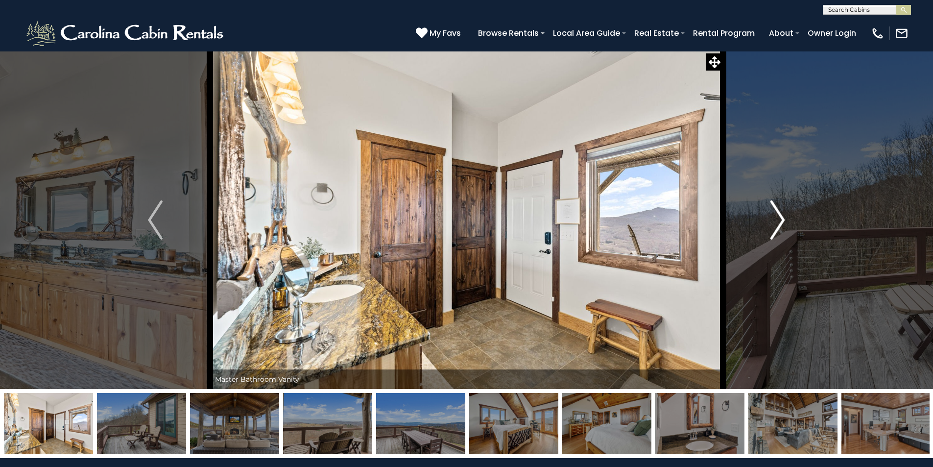
click at [770, 218] on button "Next" at bounding box center [777, 220] width 109 height 338
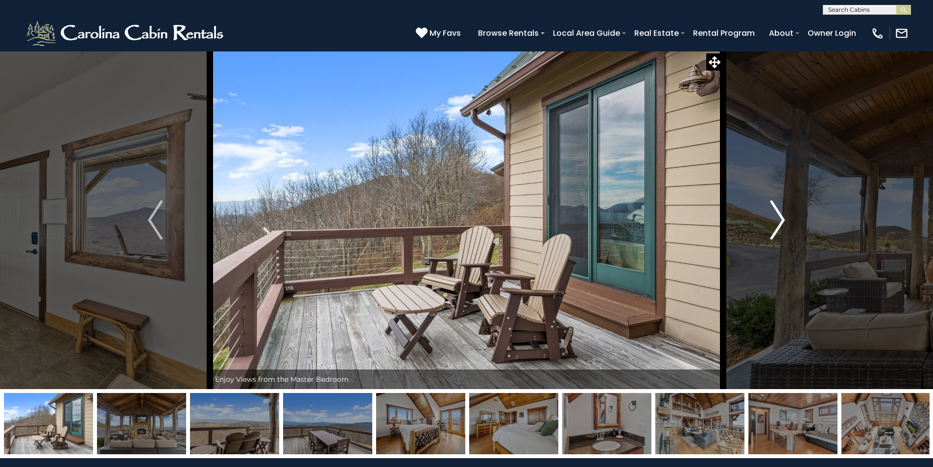
click at [770, 218] on button "Next" at bounding box center [777, 220] width 109 height 338
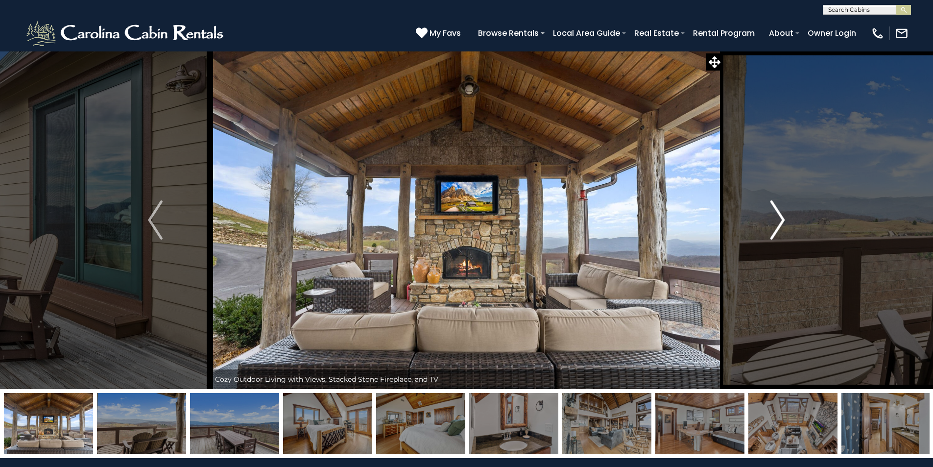
click at [770, 218] on button "Next" at bounding box center [777, 220] width 109 height 338
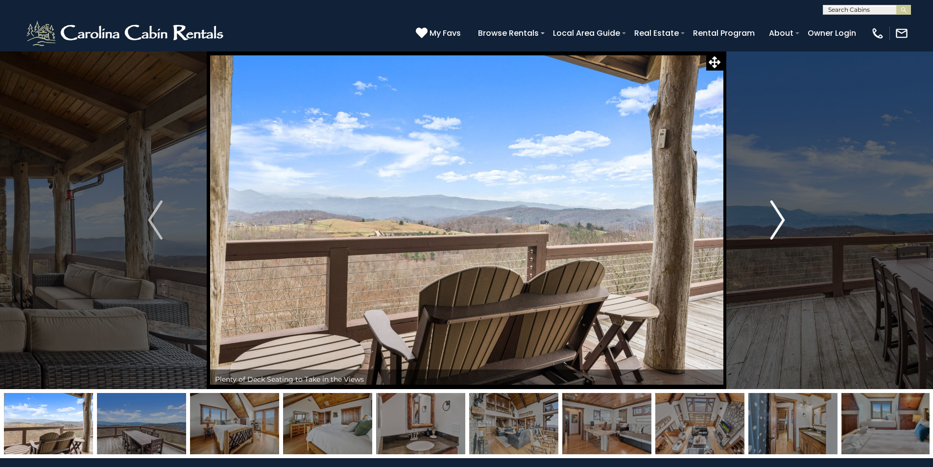
click at [770, 218] on button "Next" at bounding box center [777, 220] width 109 height 338
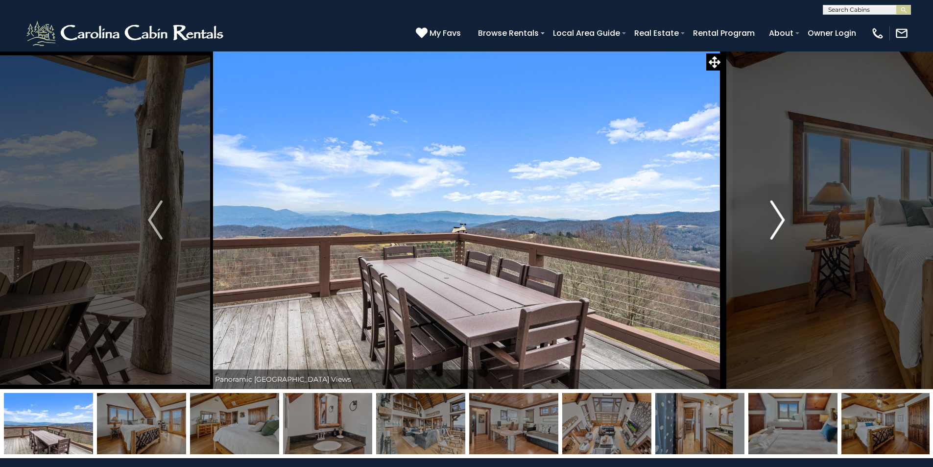
click at [770, 218] on button "Next" at bounding box center [777, 220] width 109 height 338
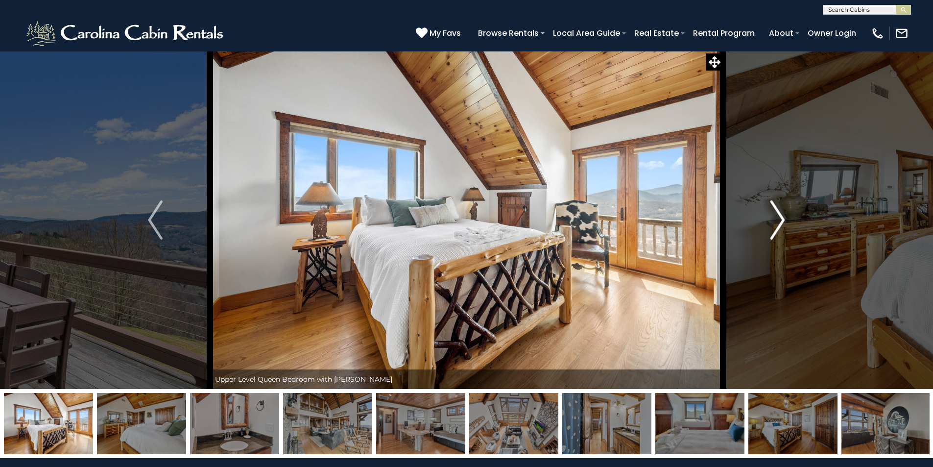
click at [770, 218] on button "Next" at bounding box center [777, 220] width 109 height 338
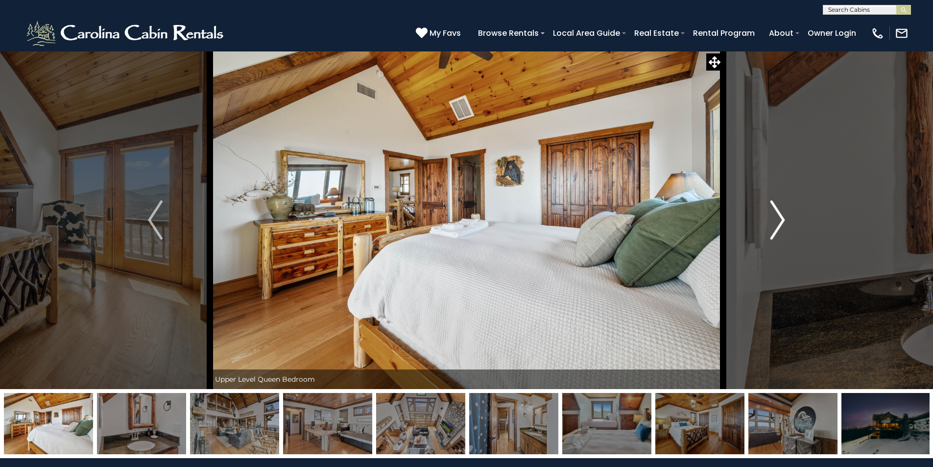
click at [770, 218] on button "Next" at bounding box center [777, 220] width 109 height 338
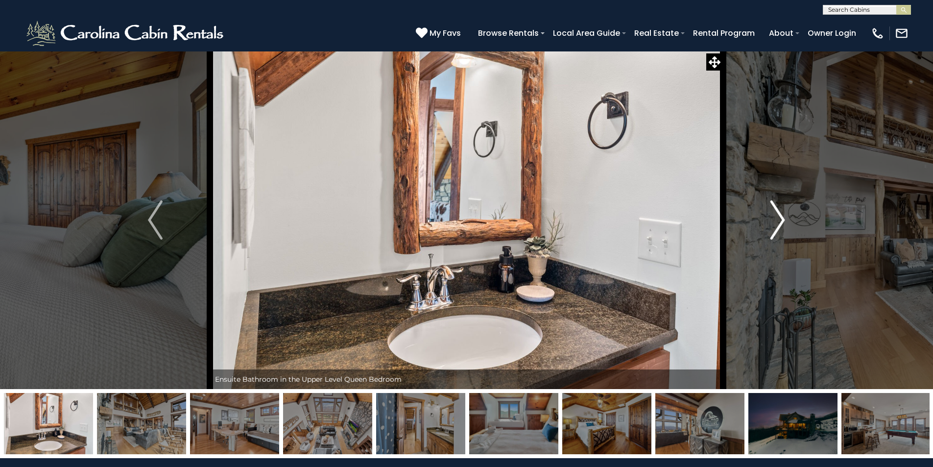
click at [770, 218] on button "Next" at bounding box center [777, 220] width 109 height 338
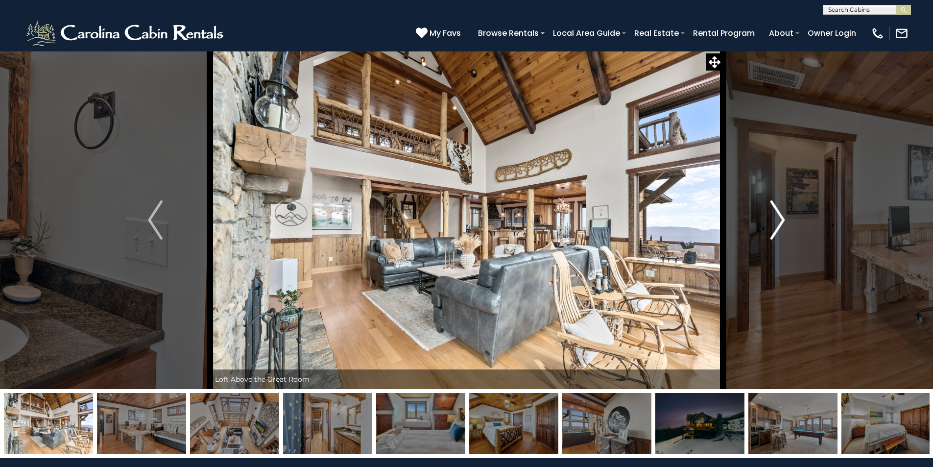
click at [770, 218] on button "Next" at bounding box center [777, 220] width 109 height 338
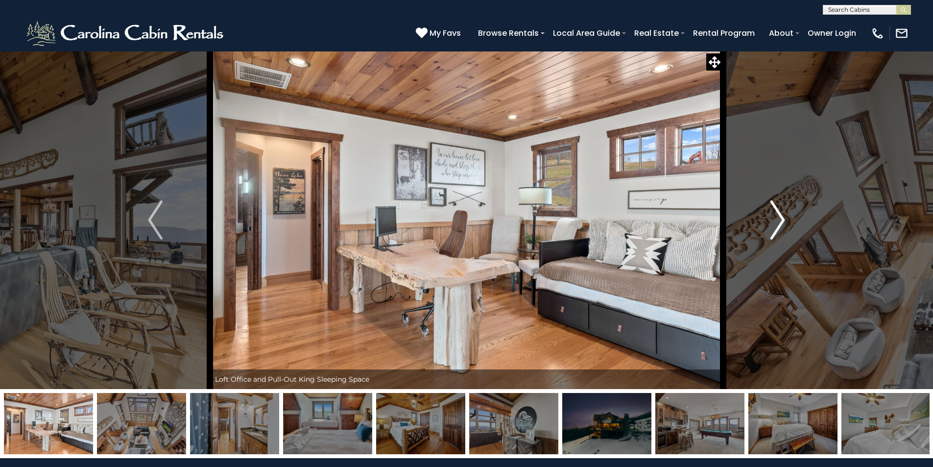
click at [770, 218] on button "Next" at bounding box center [777, 220] width 109 height 338
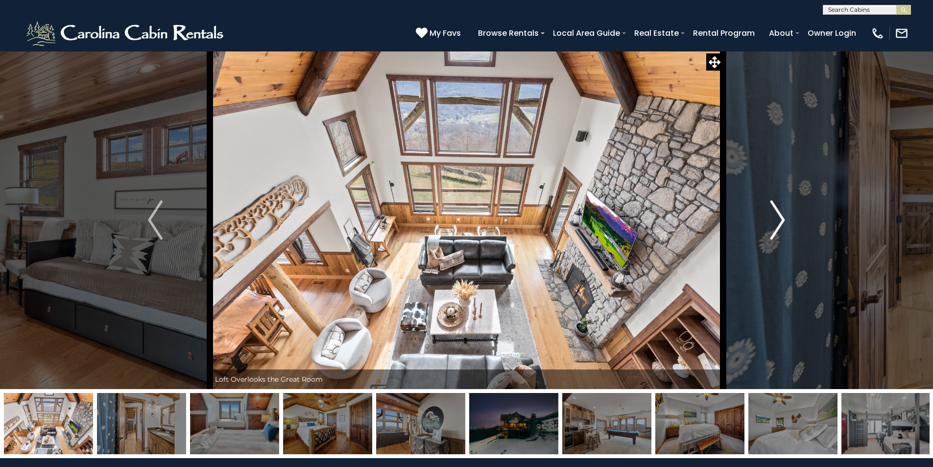
click at [770, 218] on button "Next" at bounding box center [777, 220] width 109 height 338
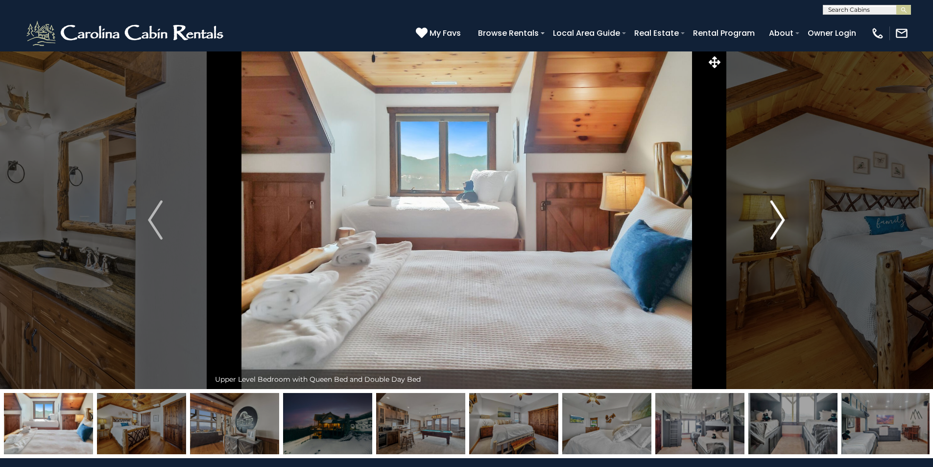
click at [770, 218] on button "Next" at bounding box center [777, 220] width 109 height 338
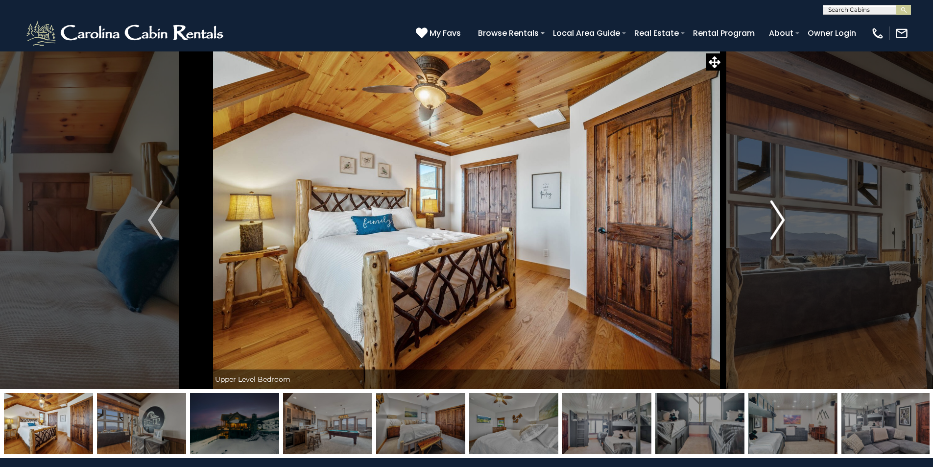
click at [770, 218] on button "Next" at bounding box center [777, 220] width 109 height 338
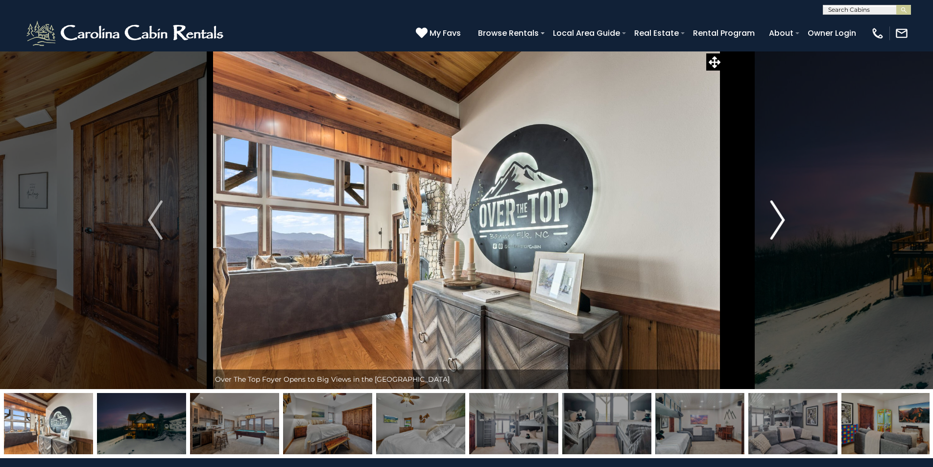
click at [770, 218] on button "Next" at bounding box center [777, 220] width 109 height 338
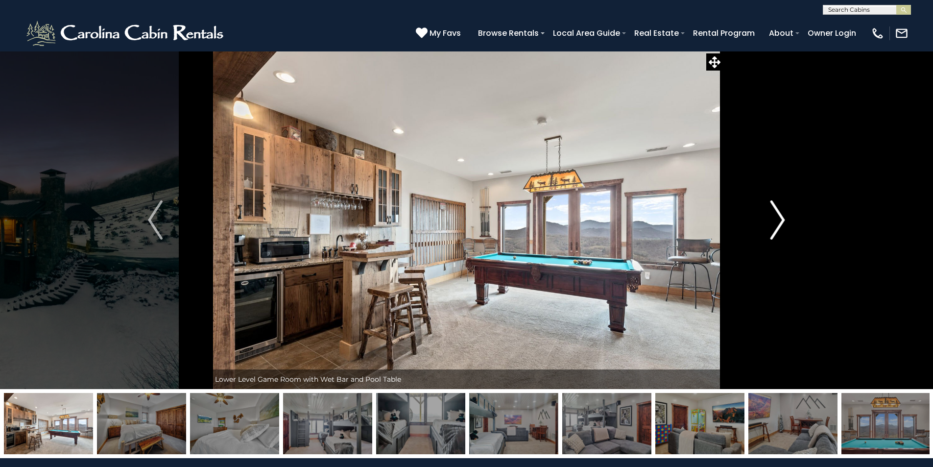
click at [770, 218] on button "Next" at bounding box center [777, 220] width 109 height 338
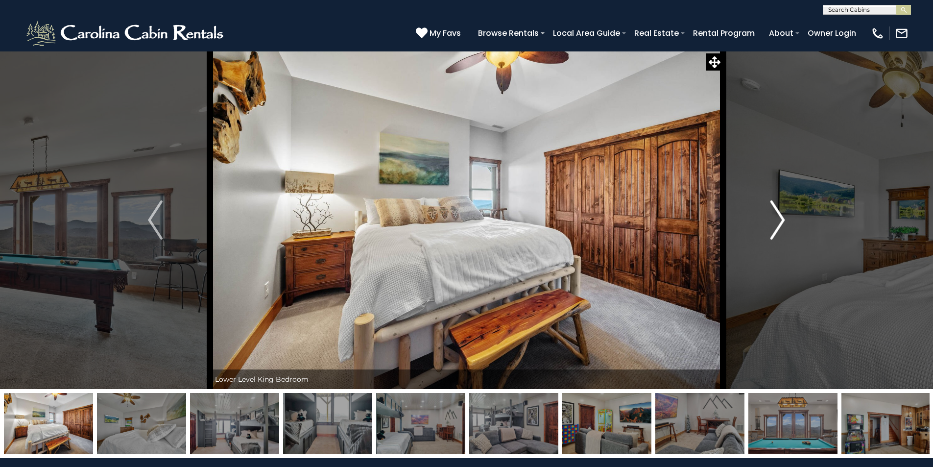
click at [770, 218] on button "Next" at bounding box center [777, 220] width 109 height 338
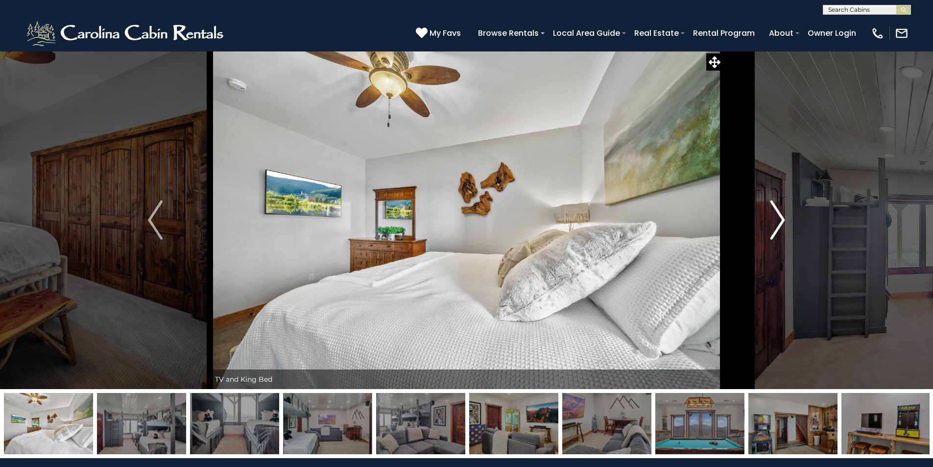
click at [770, 218] on button "Next" at bounding box center [777, 220] width 109 height 338
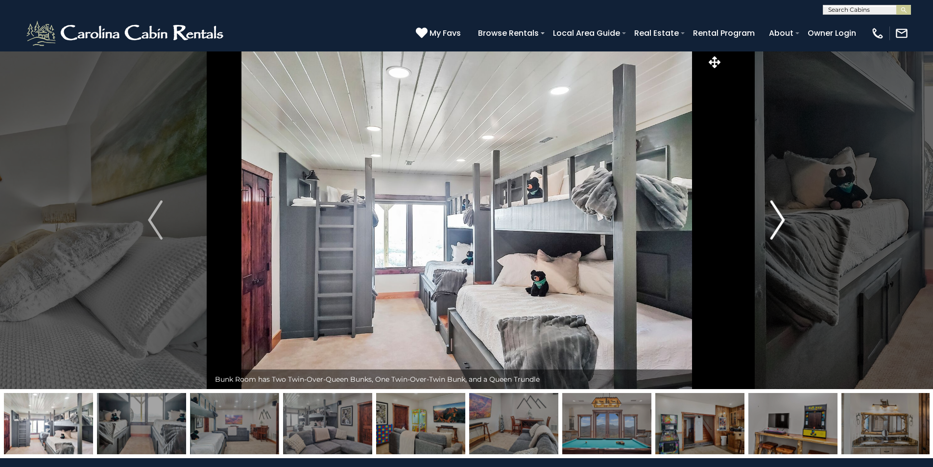
click at [770, 218] on button "Next" at bounding box center [777, 220] width 109 height 338
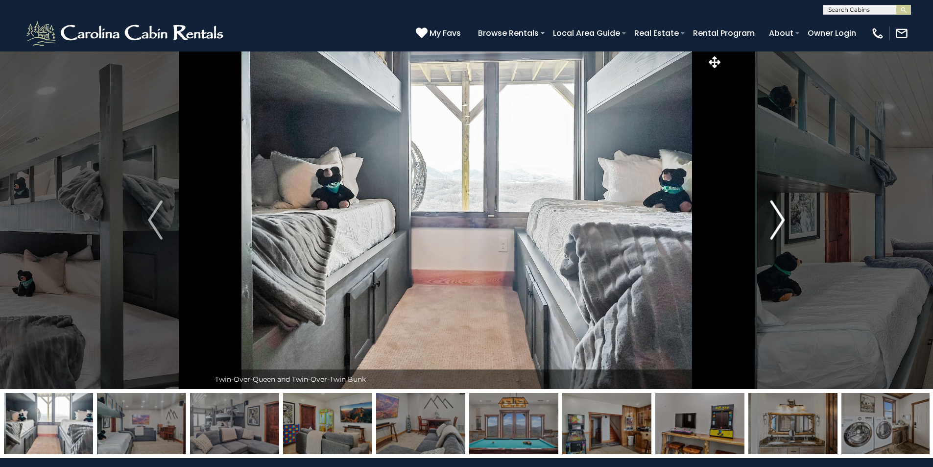
click at [770, 218] on button "Next" at bounding box center [777, 220] width 109 height 338
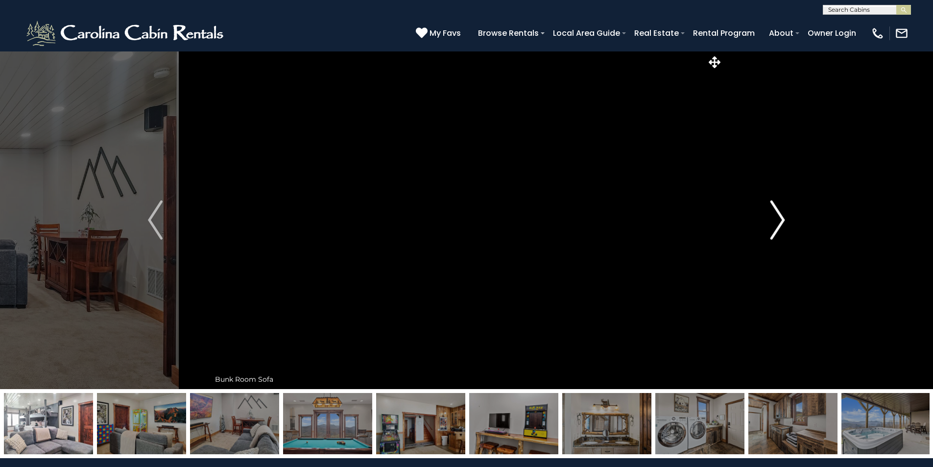
click at [769, 218] on button "Next" at bounding box center [777, 220] width 109 height 338
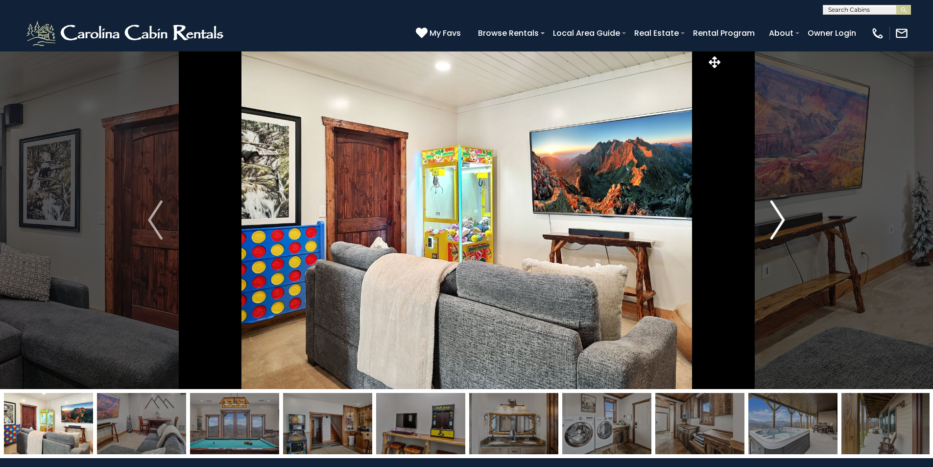
click at [769, 218] on button "Next" at bounding box center [777, 220] width 109 height 338
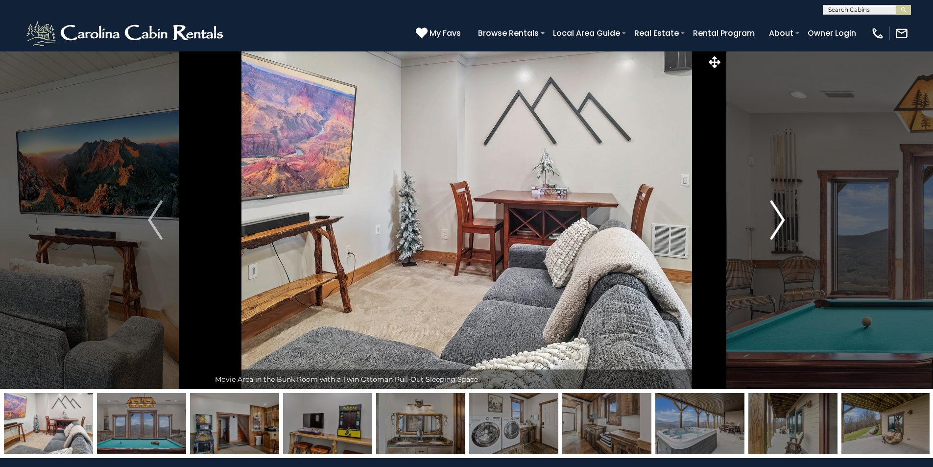
click at [769, 218] on button "Next" at bounding box center [777, 220] width 109 height 338
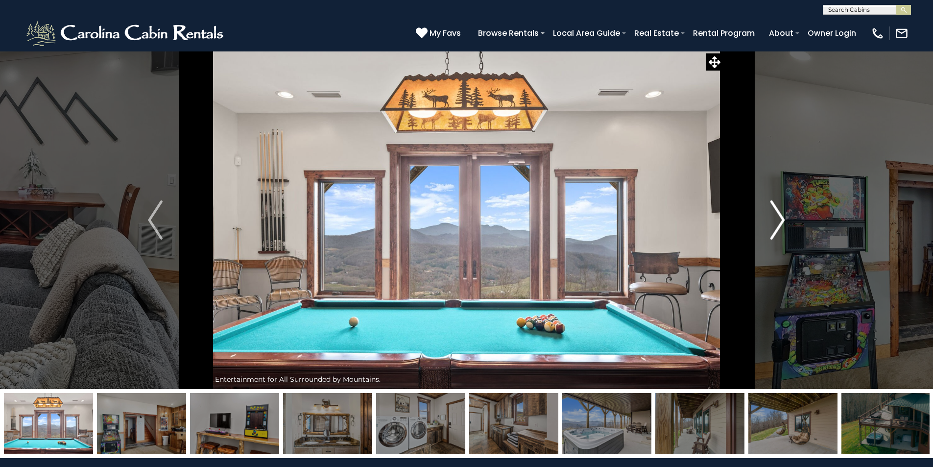
click at [769, 218] on button "Next" at bounding box center [777, 220] width 109 height 338
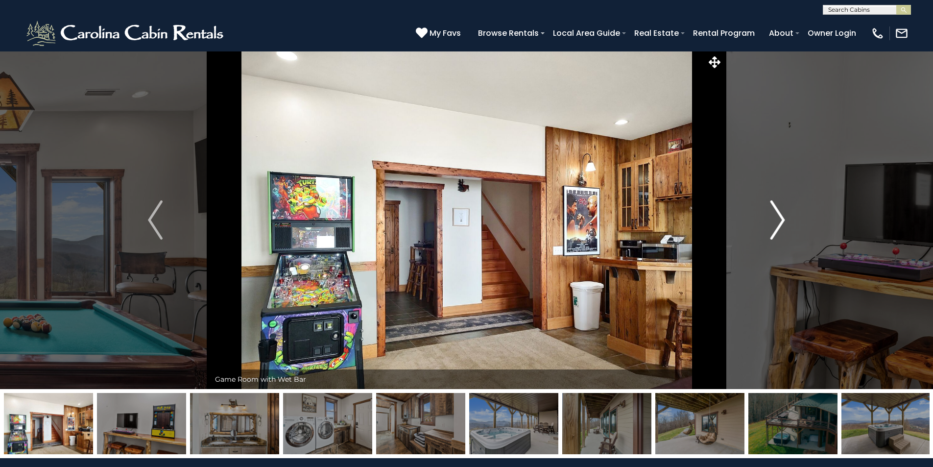
click at [769, 218] on button "Next" at bounding box center [777, 220] width 109 height 338
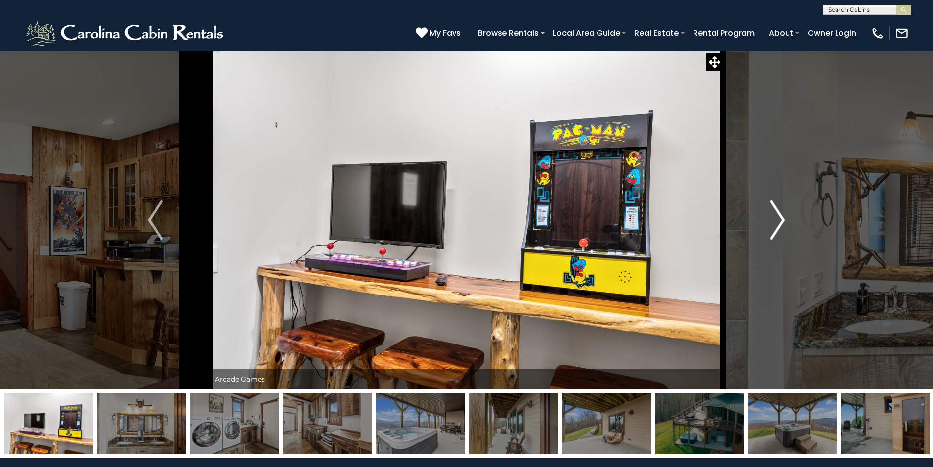
click at [769, 218] on button "Next" at bounding box center [777, 220] width 109 height 338
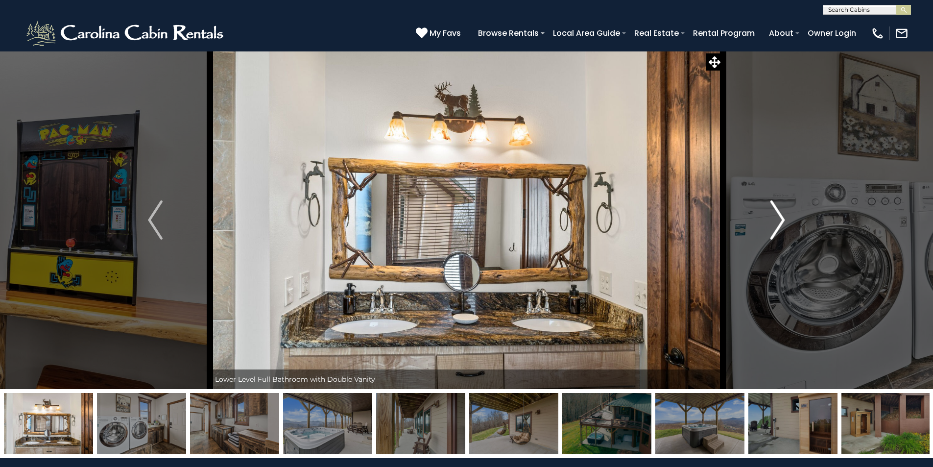
click at [769, 218] on button "Next" at bounding box center [777, 220] width 109 height 338
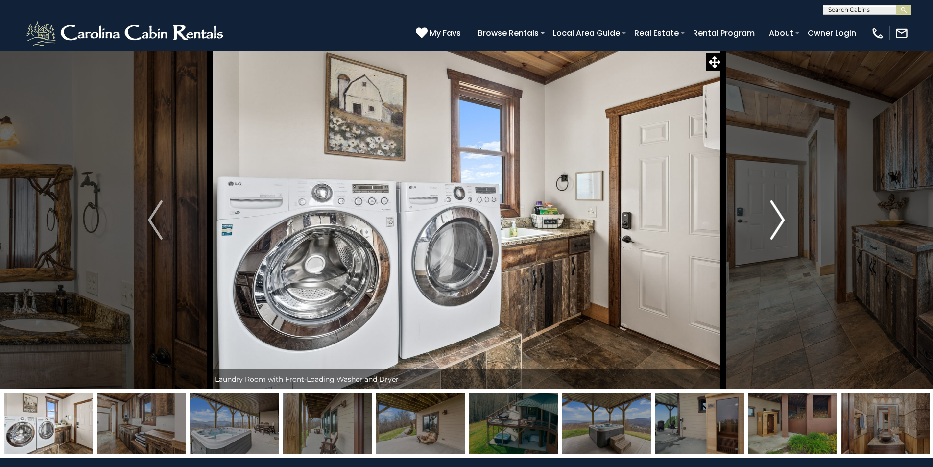
click at [769, 218] on button "Next" at bounding box center [777, 220] width 109 height 338
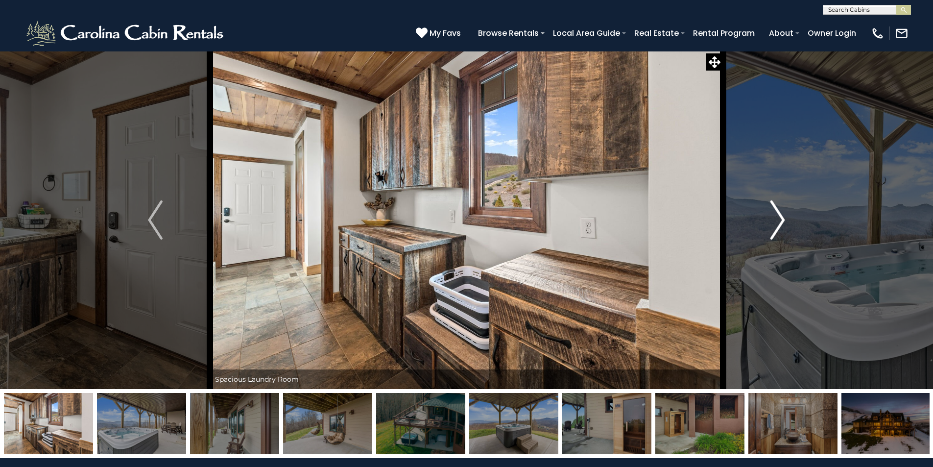
click at [769, 218] on button "Next" at bounding box center [777, 220] width 109 height 338
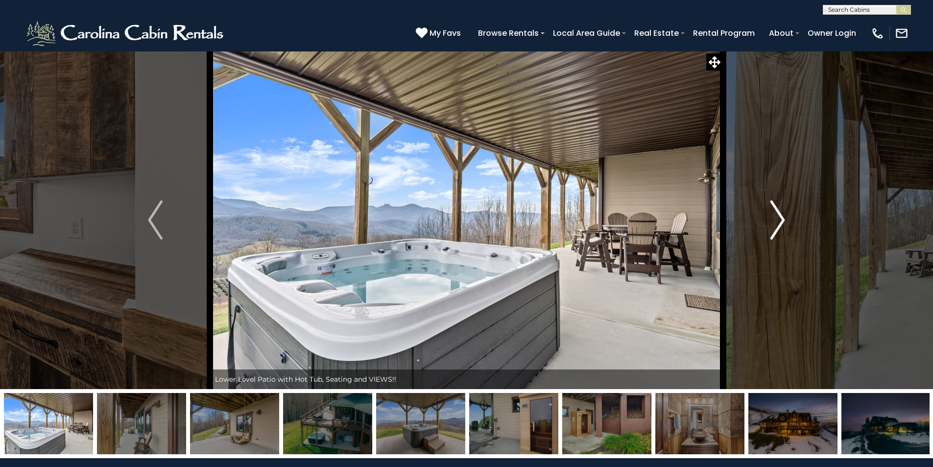
click at [769, 218] on button "Next" at bounding box center [777, 220] width 109 height 338
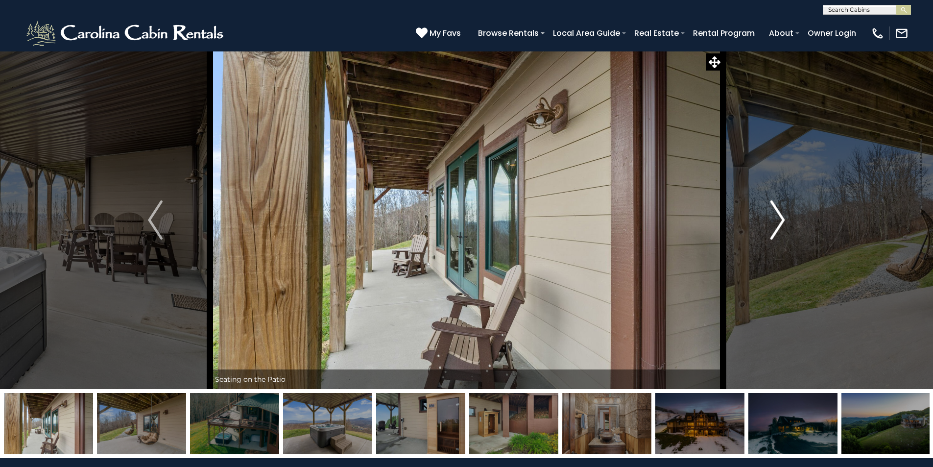
click at [769, 218] on button "Next" at bounding box center [777, 220] width 109 height 338
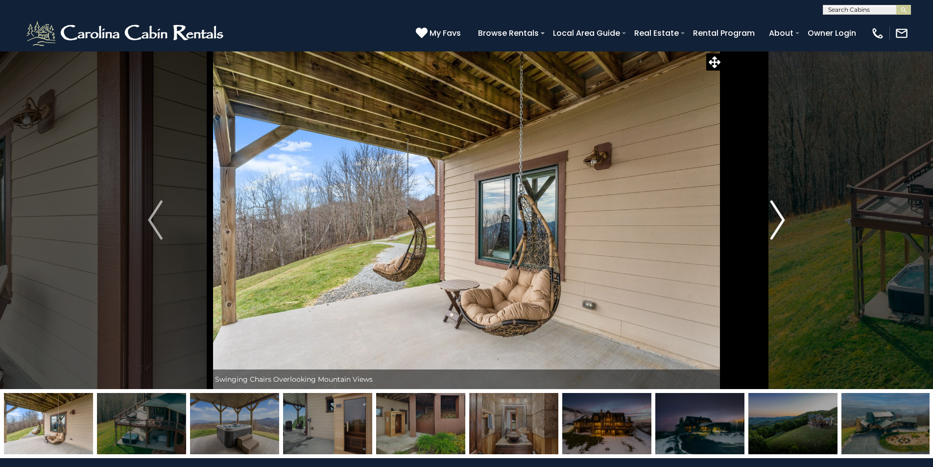
click at [769, 218] on button "Next" at bounding box center [777, 220] width 109 height 338
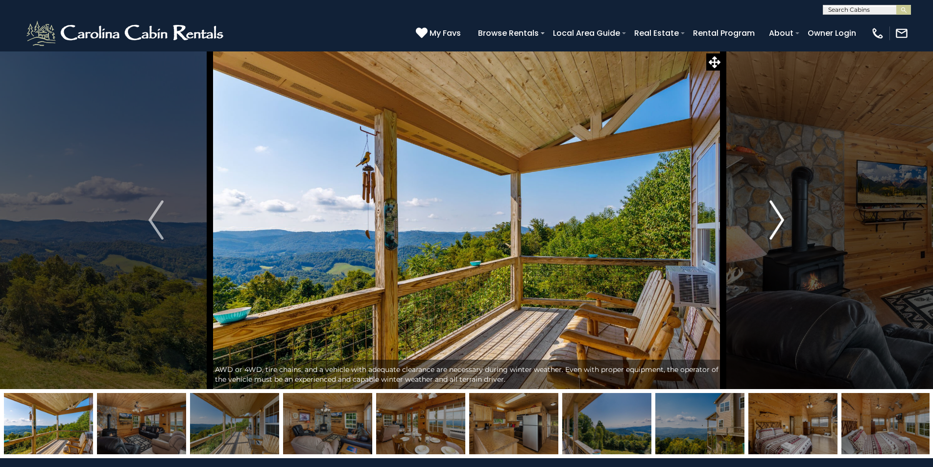
click at [776, 226] on img "Next" at bounding box center [777, 219] width 15 height 39
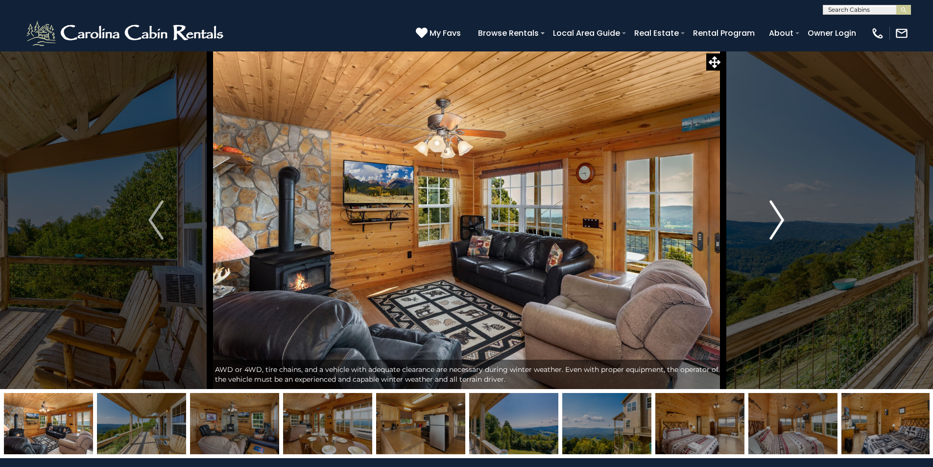
click at [776, 226] on img "Next" at bounding box center [777, 219] width 15 height 39
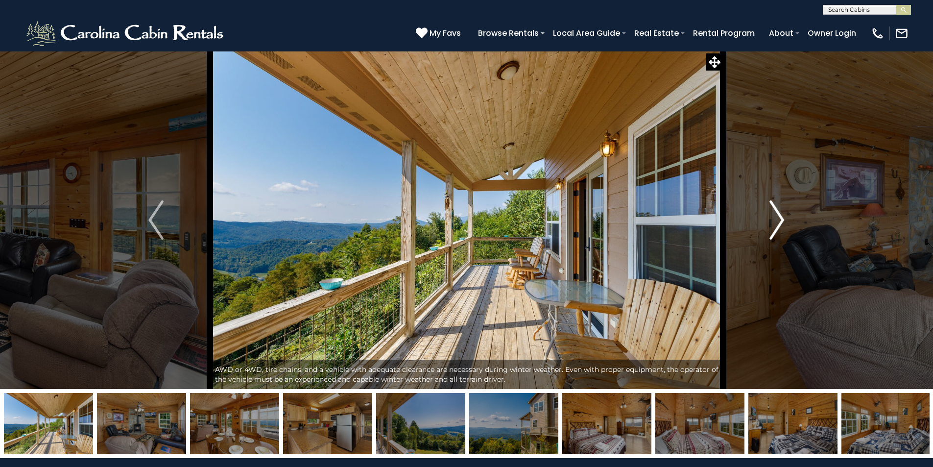
click at [776, 226] on img "Next" at bounding box center [777, 219] width 15 height 39
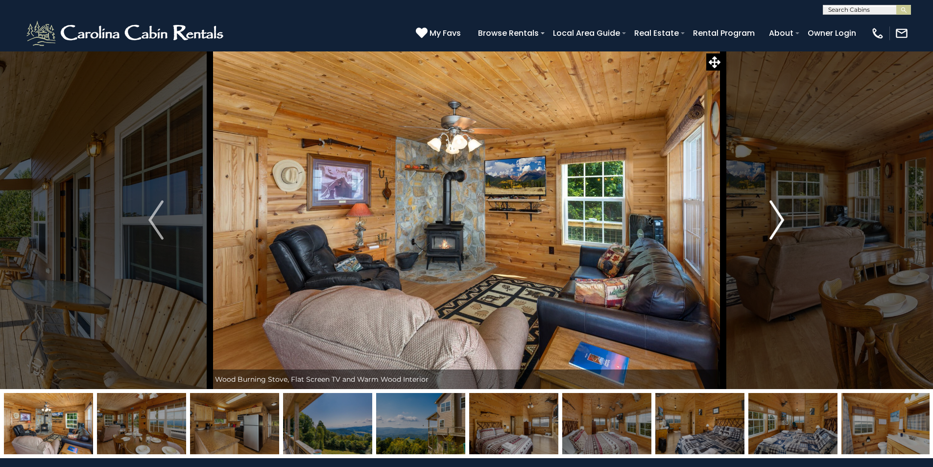
click at [776, 226] on img "Next" at bounding box center [777, 219] width 15 height 39
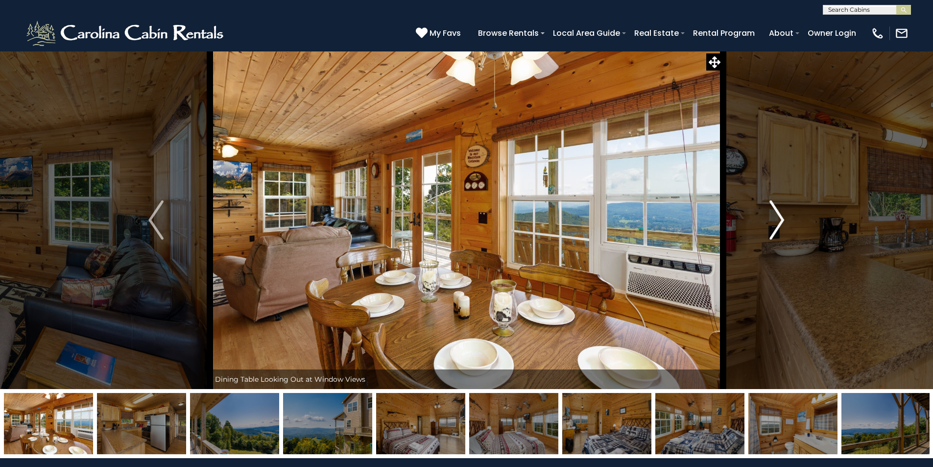
click at [776, 226] on img "Next" at bounding box center [777, 219] width 15 height 39
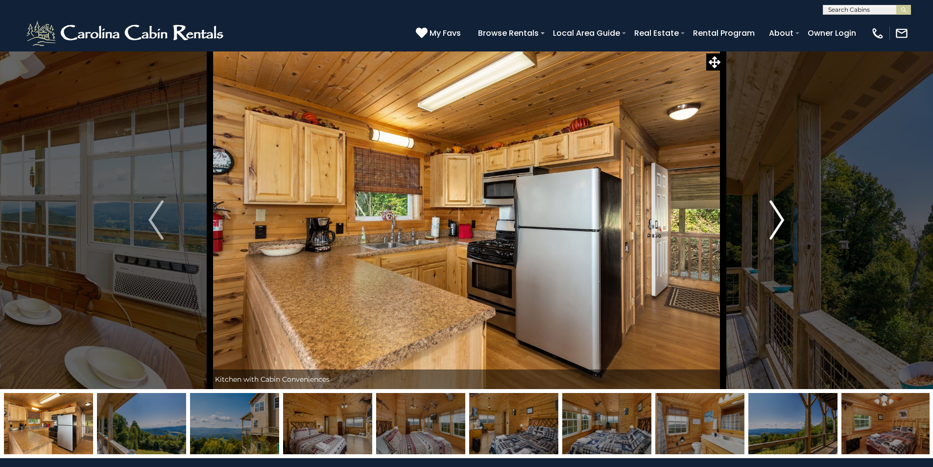
click at [776, 226] on img "Next" at bounding box center [777, 219] width 15 height 39
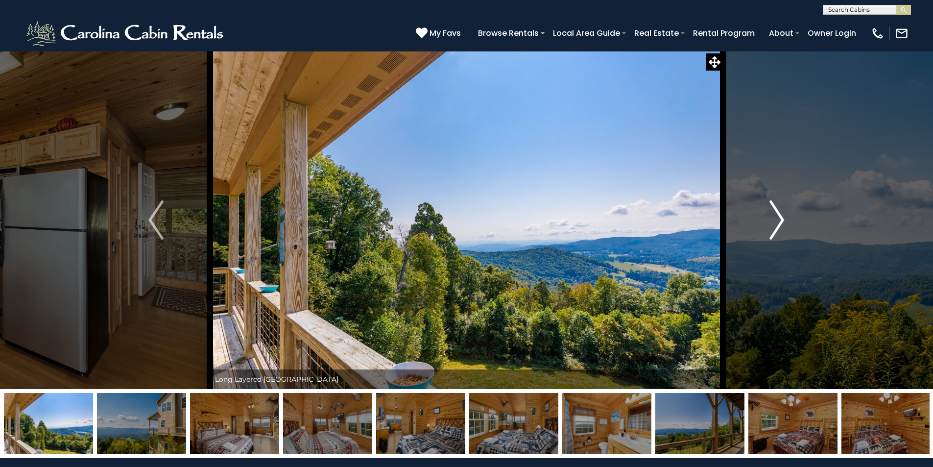
click at [776, 226] on img "Next" at bounding box center [777, 219] width 15 height 39
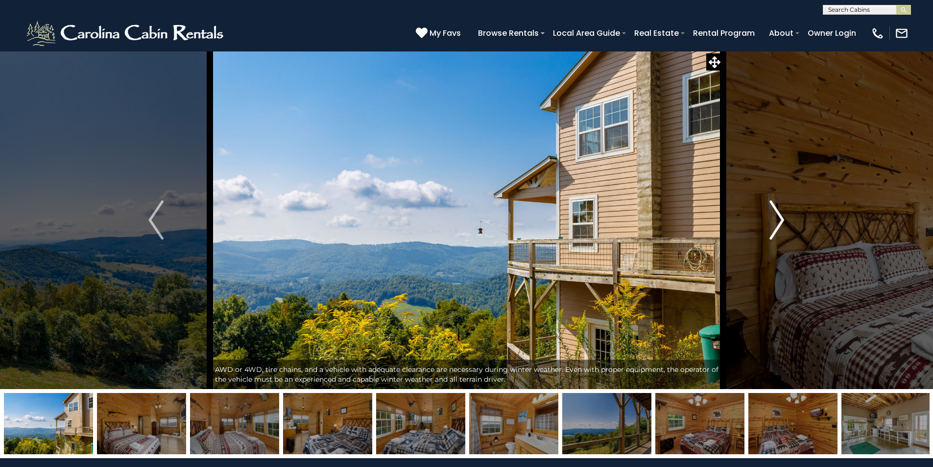
click at [776, 226] on img "Next" at bounding box center [777, 219] width 15 height 39
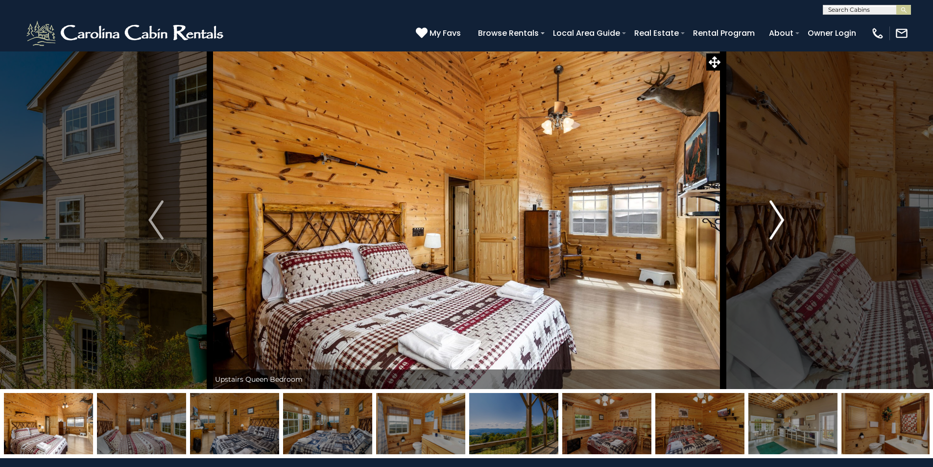
click at [776, 226] on img "Next" at bounding box center [777, 219] width 15 height 39
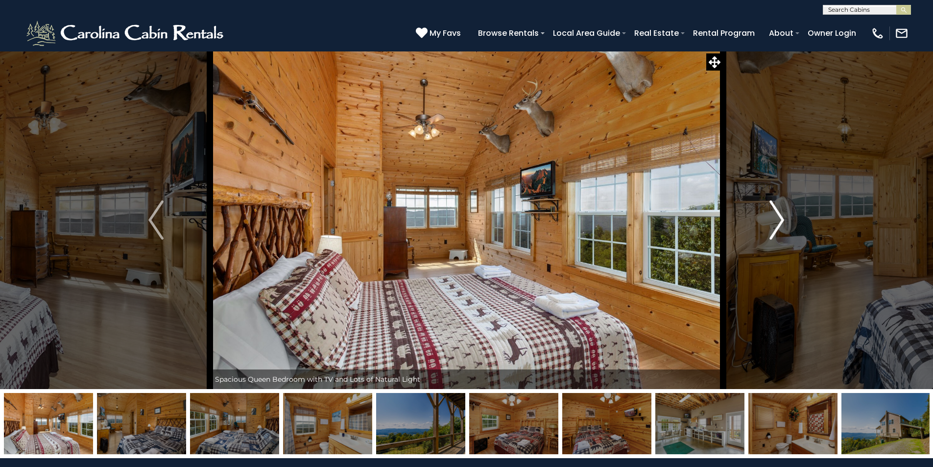
click at [776, 226] on img "Next" at bounding box center [777, 219] width 15 height 39
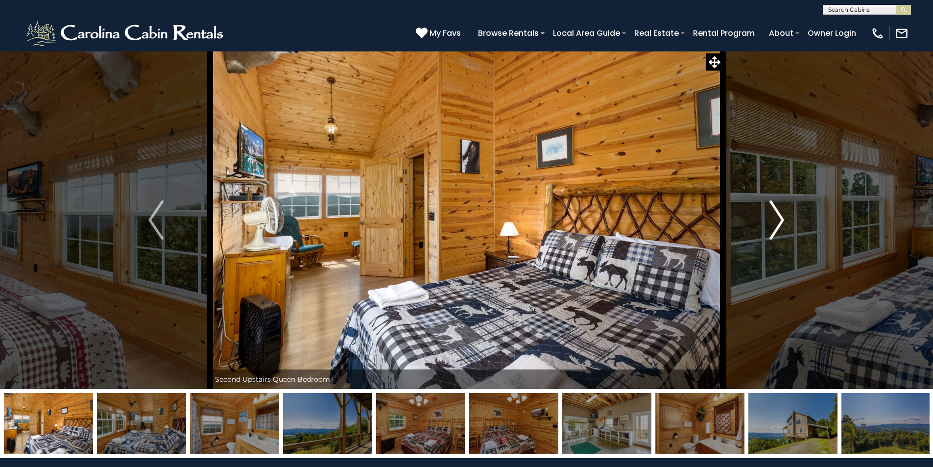
click at [776, 226] on img "Next" at bounding box center [777, 219] width 15 height 39
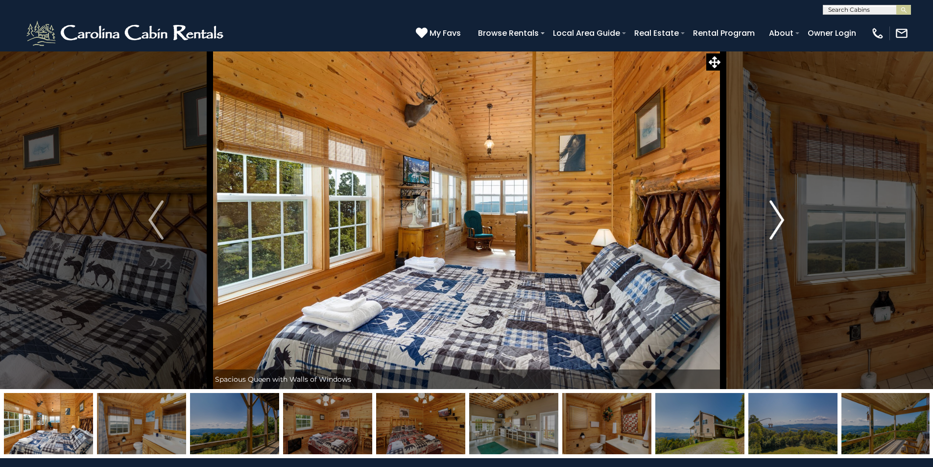
click at [781, 219] on img "Next" at bounding box center [777, 219] width 15 height 39
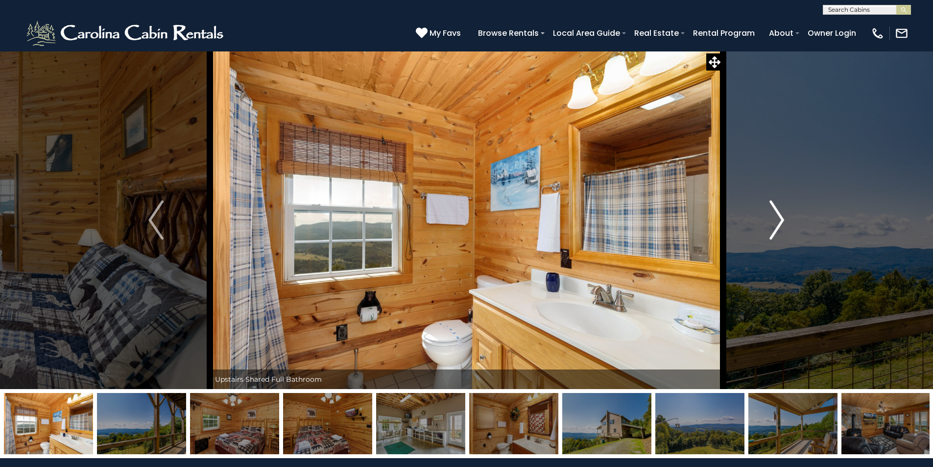
click at [781, 219] on img "Next" at bounding box center [777, 219] width 15 height 39
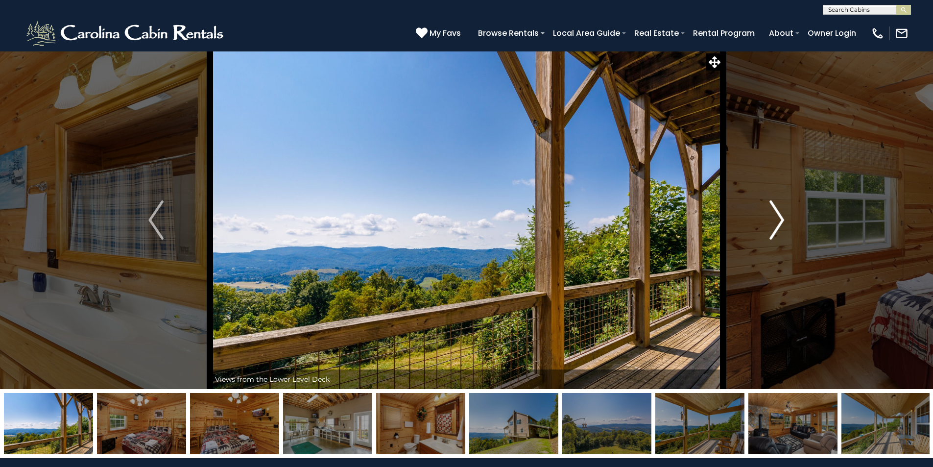
click at [781, 219] on img "Next" at bounding box center [777, 219] width 15 height 39
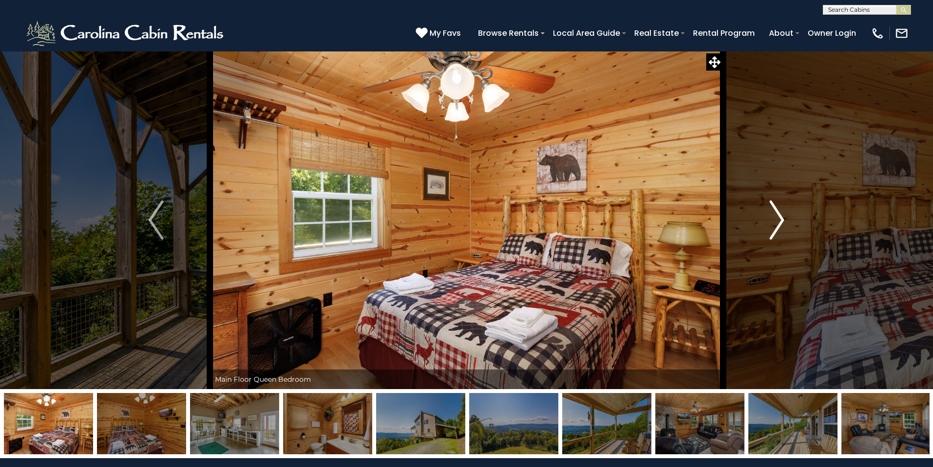
click at [781, 219] on img "Next" at bounding box center [777, 219] width 15 height 39
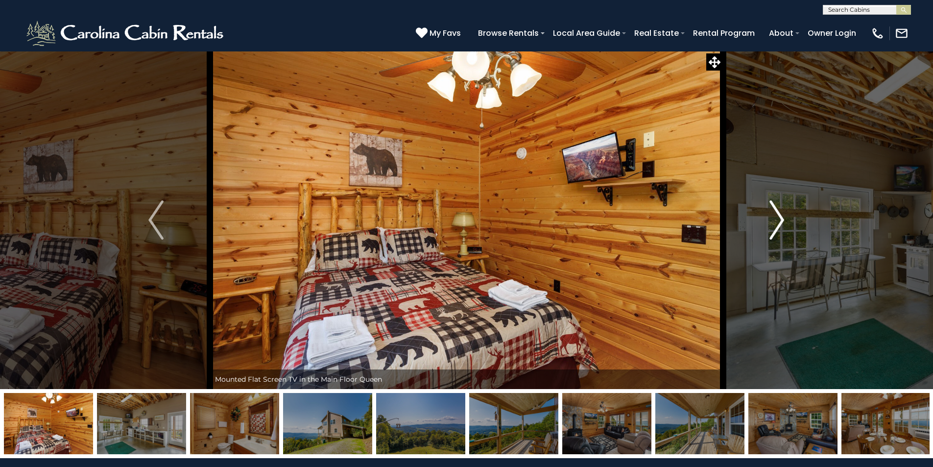
click at [781, 219] on img "Next" at bounding box center [777, 219] width 15 height 39
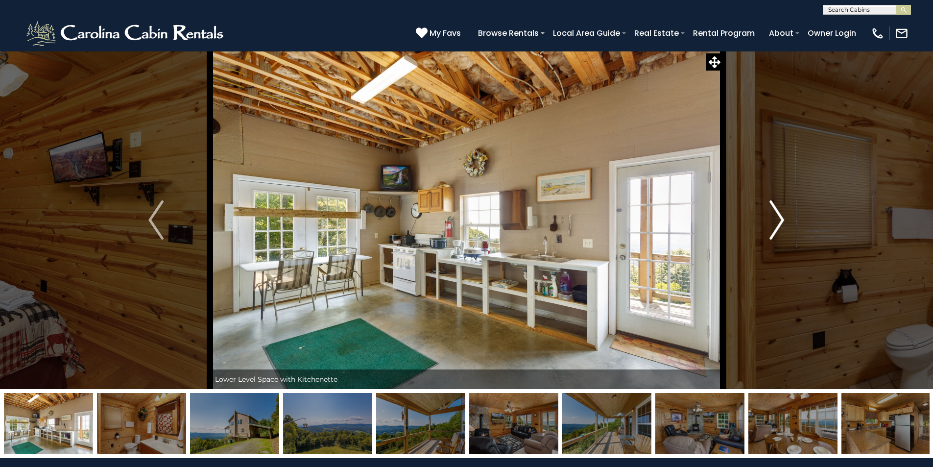
click at [781, 219] on img "Next" at bounding box center [777, 219] width 15 height 39
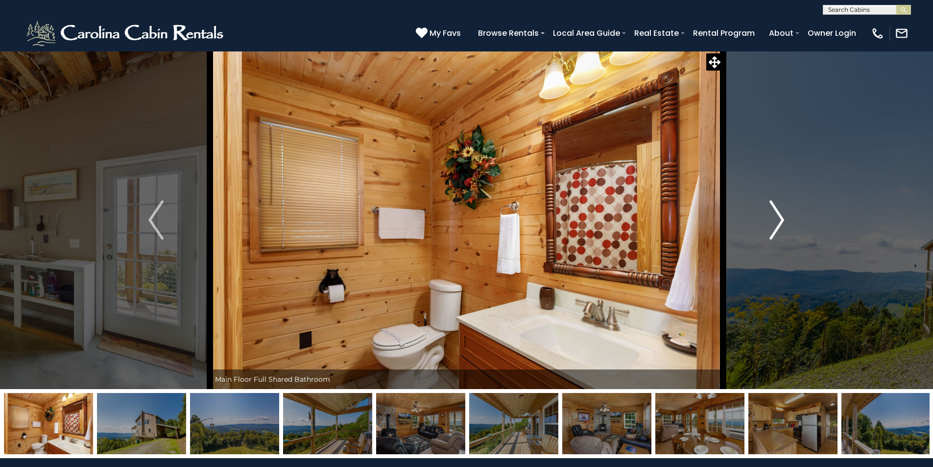
click at [781, 219] on img "Next" at bounding box center [777, 219] width 15 height 39
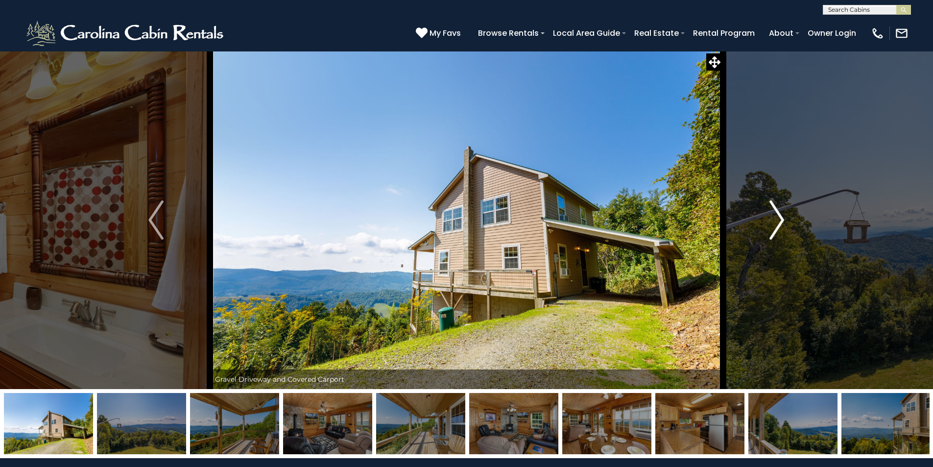
click at [781, 219] on img "Next" at bounding box center [777, 219] width 15 height 39
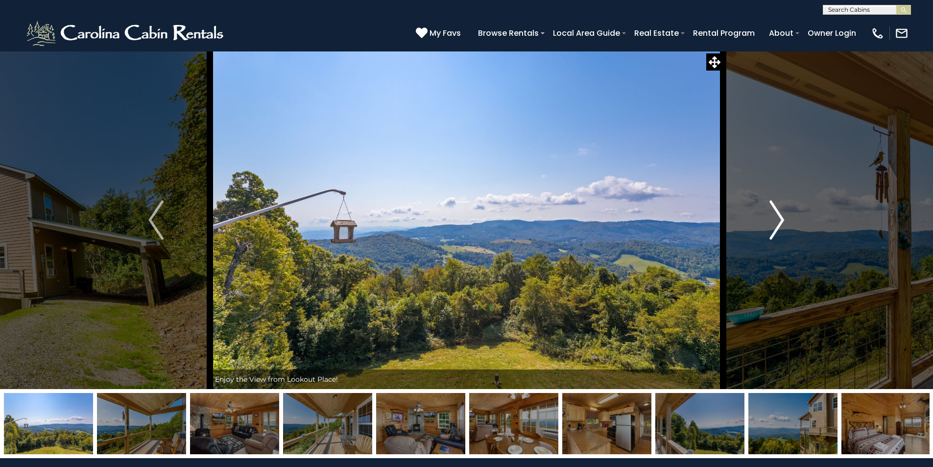
click at [781, 219] on img "Next" at bounding box center [777, 219] width 15 height 39
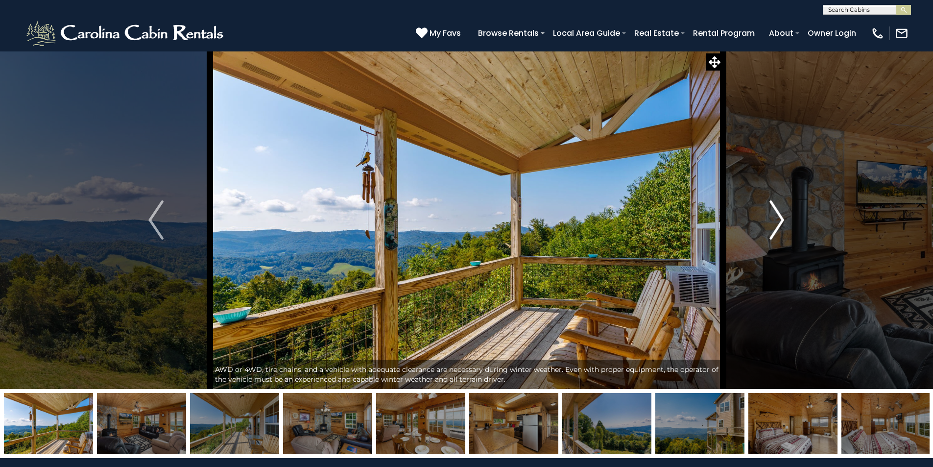
click at [781, 219] on img "Next" at bounding box center [777, 219] width 15 height 39
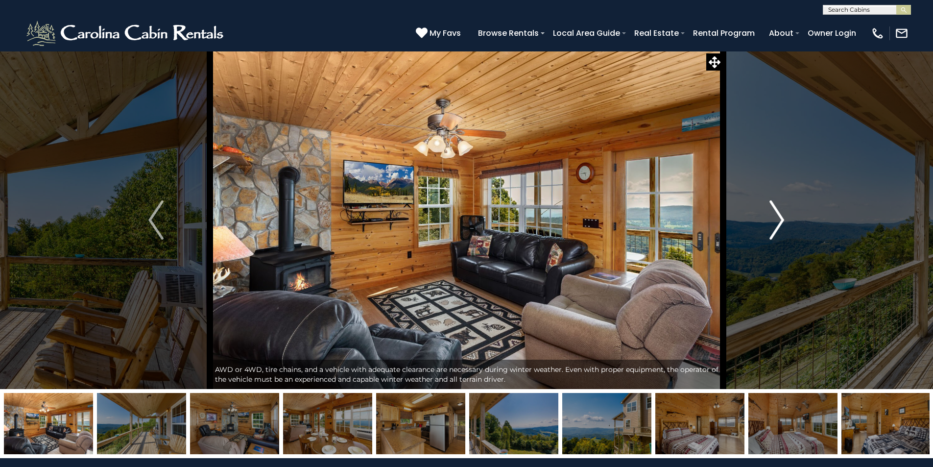
click at [781, 219] on img "Next" at bounding box center [777, 219] width 15 height 39
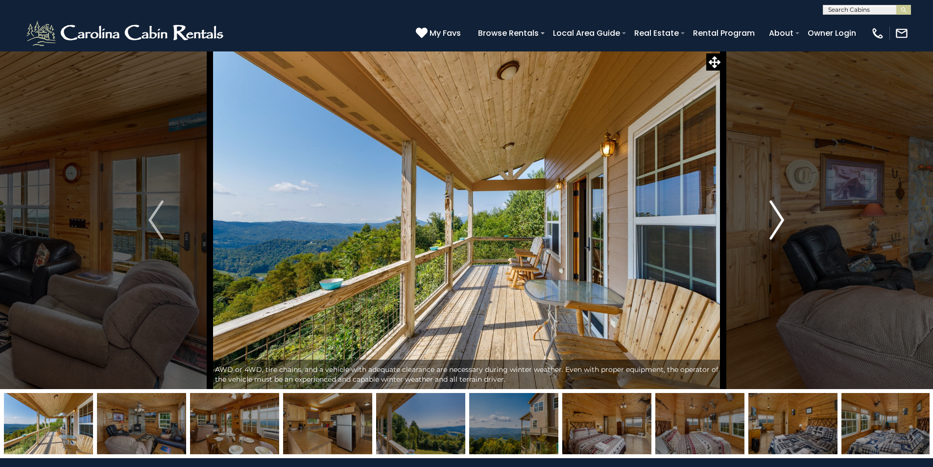
click at [781, 219] on img "Next" at bounding box center [777, 219] width 15 height 39
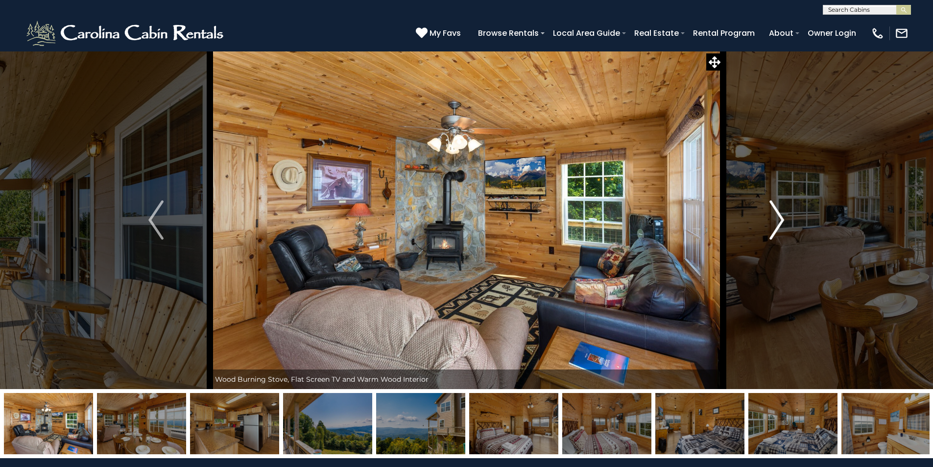
click at [781, 219] on img "Next" at bounding box center [777, 219] width 15 height 39
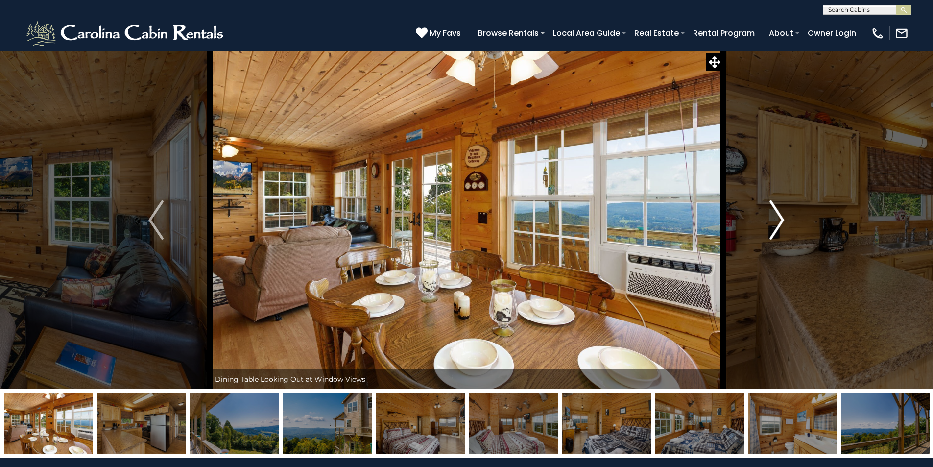
click at [781, 219] on img "Next" at bounding box center [777, 219] width 15 height 39
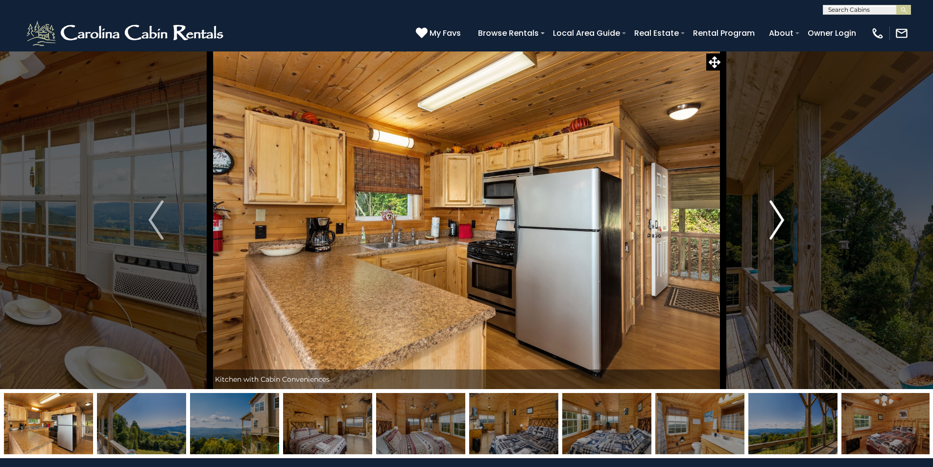
click at [781, 219] on img "Next" at bounding box center [777, 219] width 15 height 39
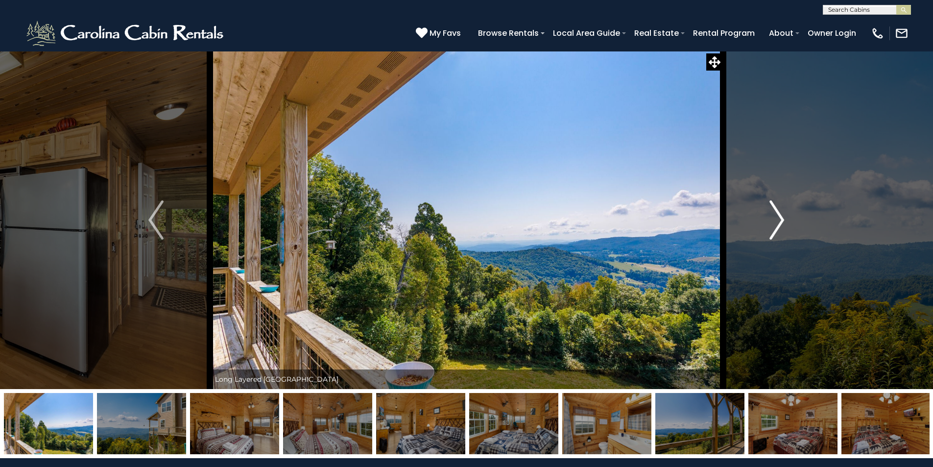
click at [781, 219] on img "Next" at bounding box center [777, 219] width 15 height 39
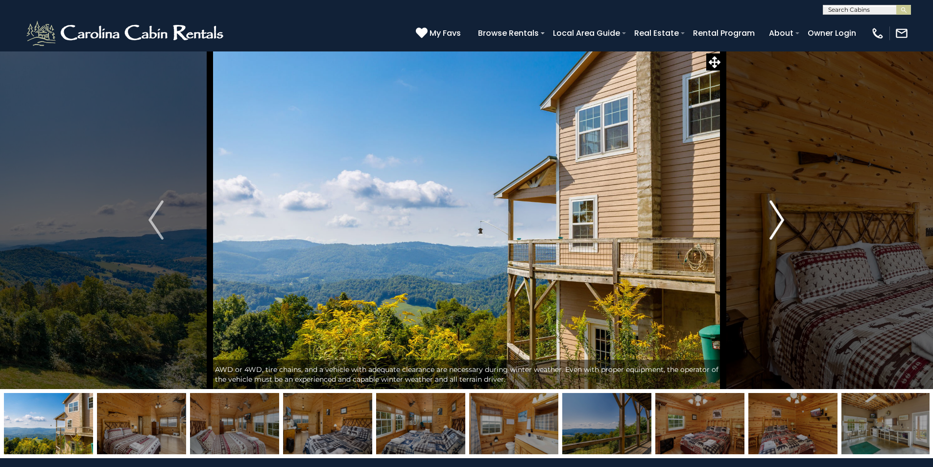
click at [781, 219] on img "Next" at bounding box center [777, 219] width 15 height 39
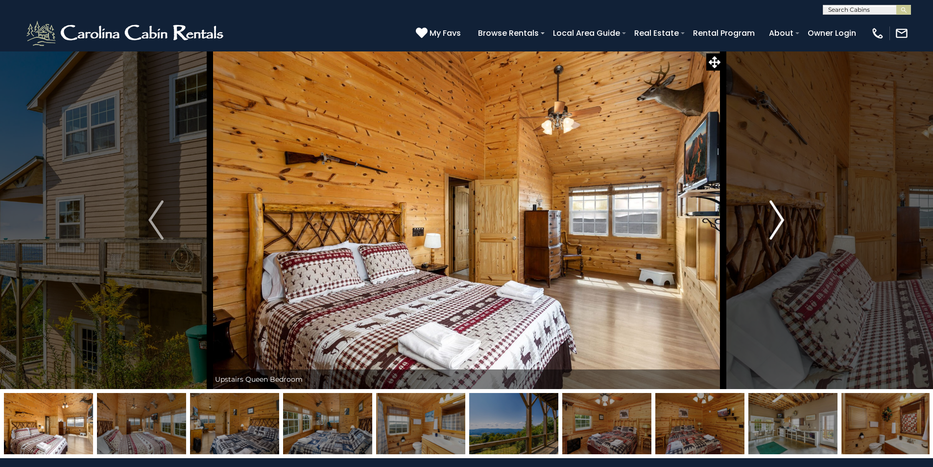
click at [781, 219] on img "Next" at bounding box center [777, 219] width 15 height 39
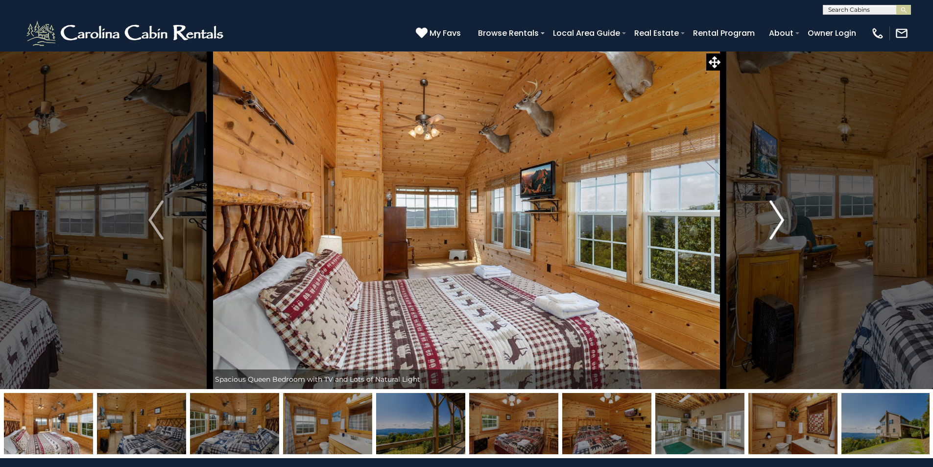
click at [781, 219] on img "Next" at bounding box center [777, 219] width 15 height 39
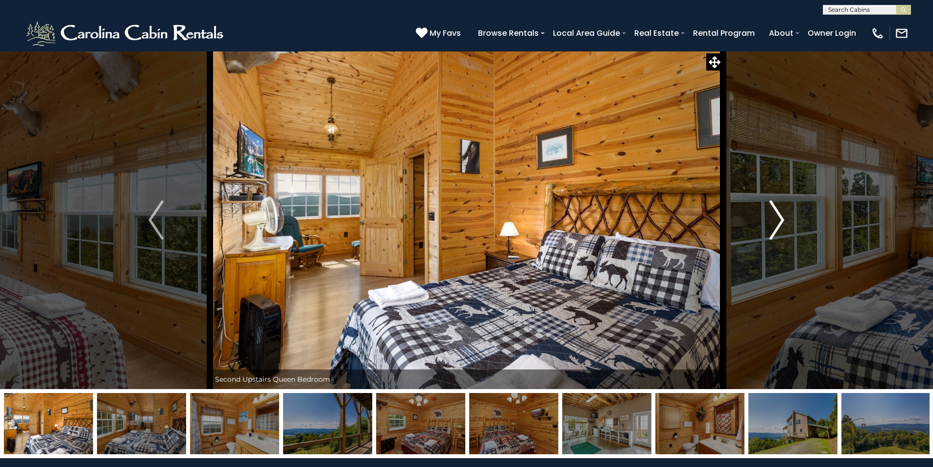
click at [781, 220] on img "Next" at bounding box center [777, 219] width 15 height 39
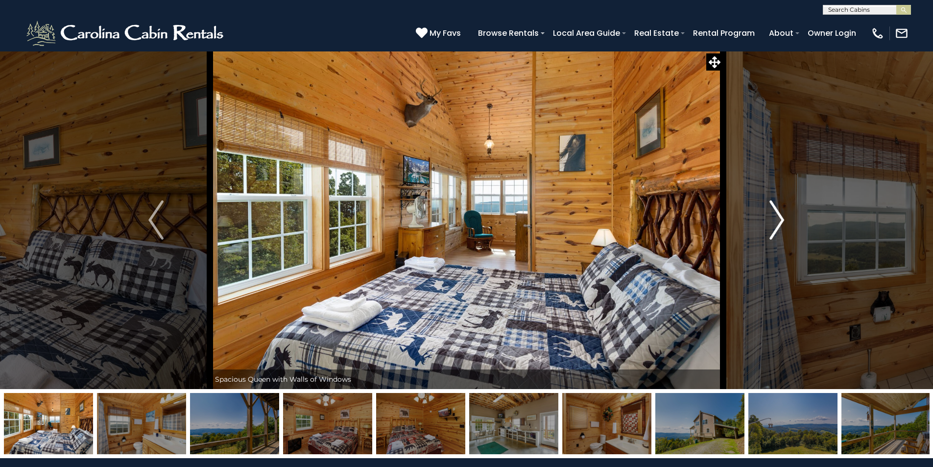
click at [781, 220] on img "Next" at bounding box center [777, 219] width 15 height 39
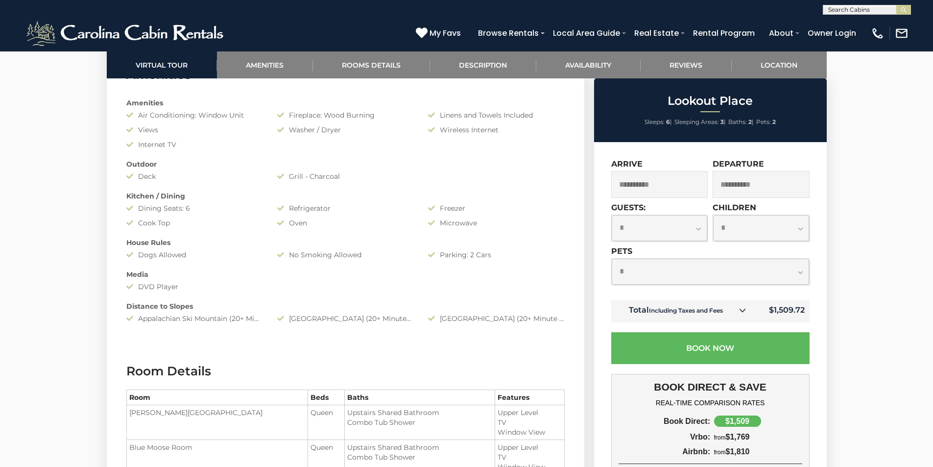
scroll to position [931, 0]
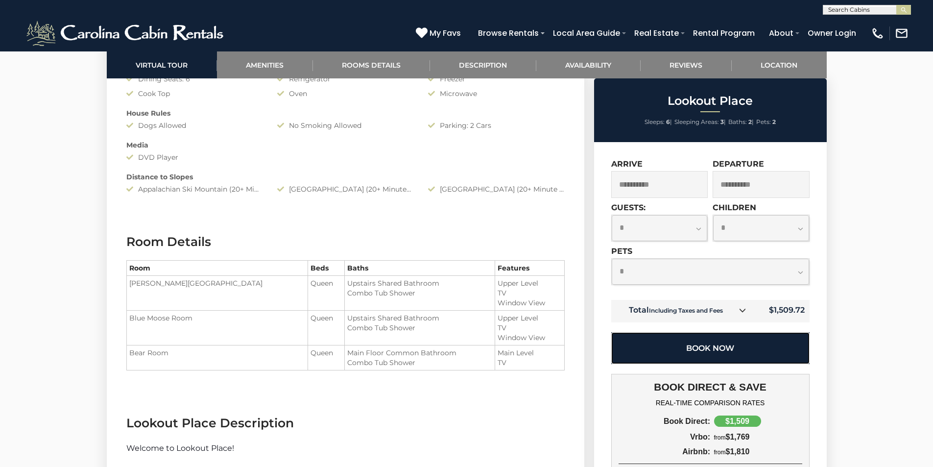
click at [663, 350] on button "Book Now" at bounding box center [710, 348] width 198 height 32
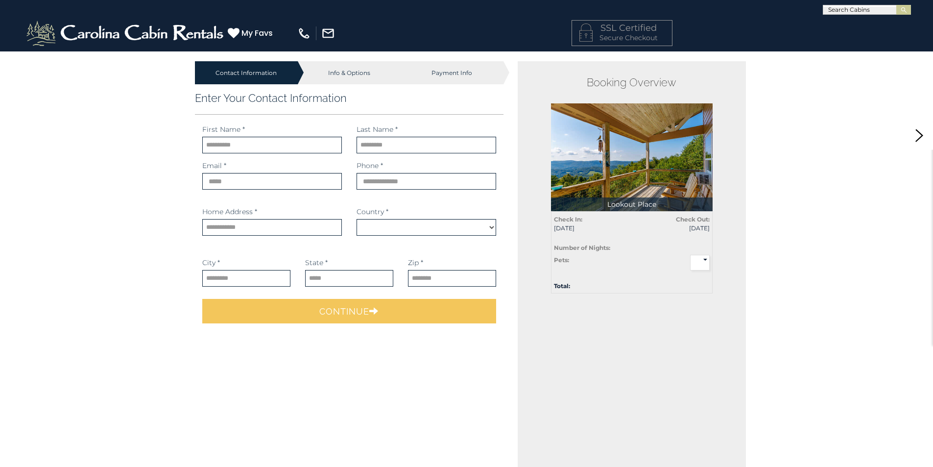
select select "*********"
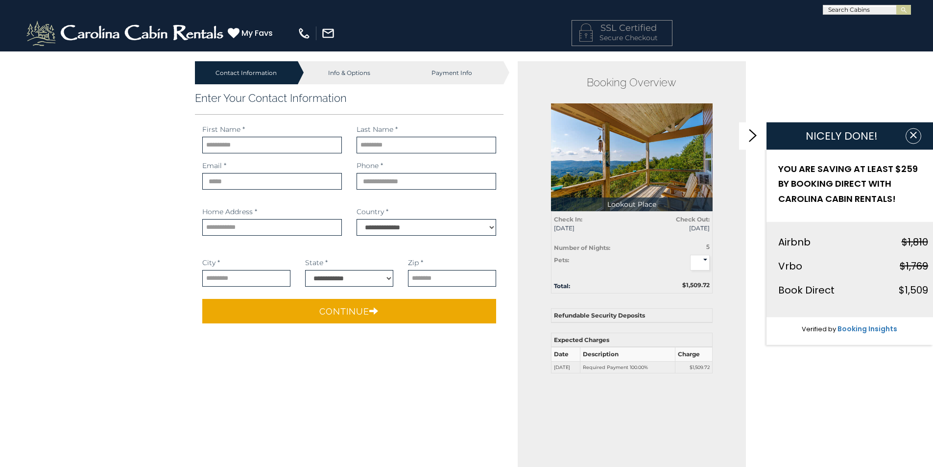
click at [705, 261] on select "* * *" at bounding box center [700, 263] width 20 height 16
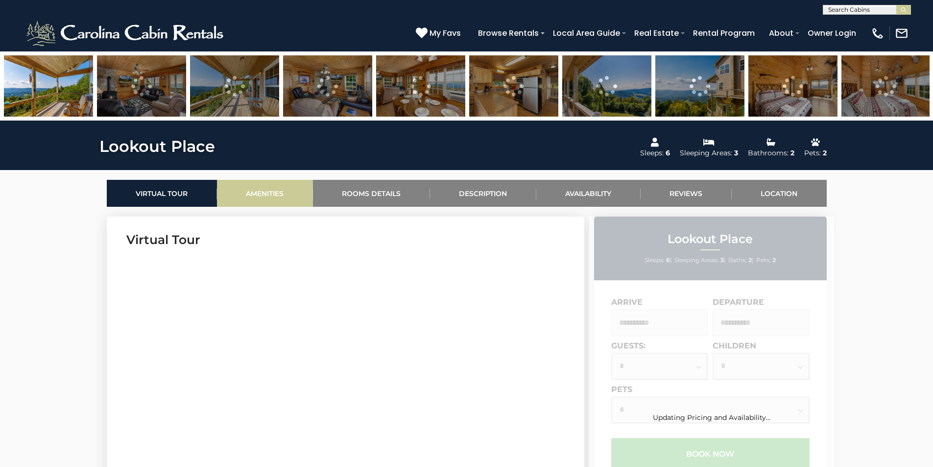
scroll to position [294, 0]
